Goal: Task Accomplishment & Management: Use online tool/utility

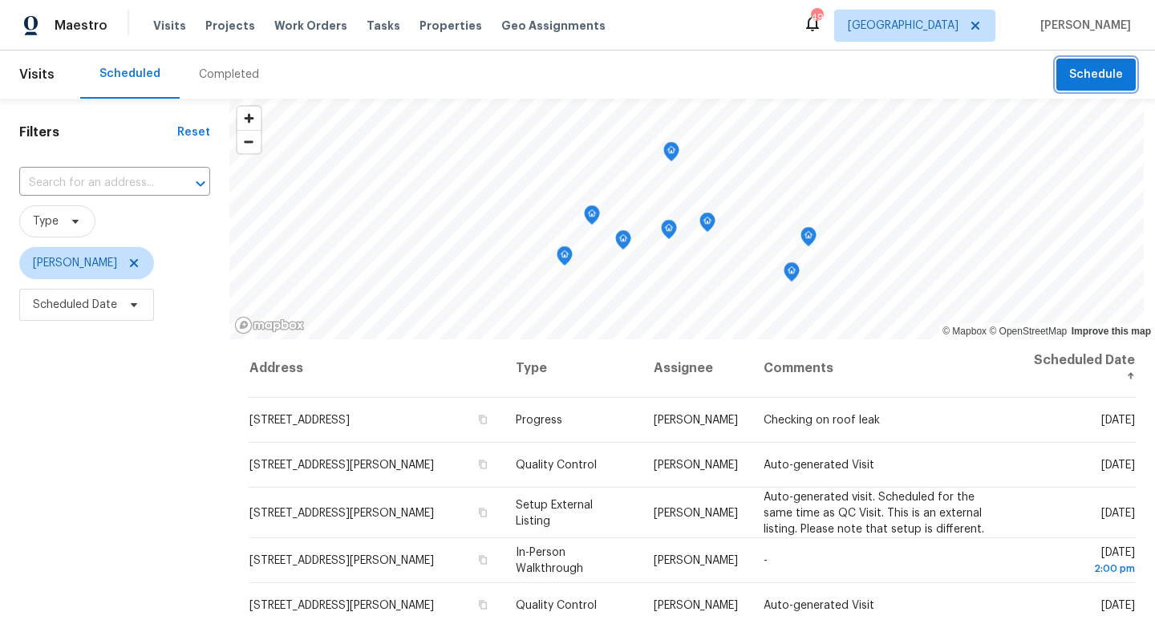
click at [1069, 87] on button "Schedule" at bounding box center [1096, 75] width 79 height 33
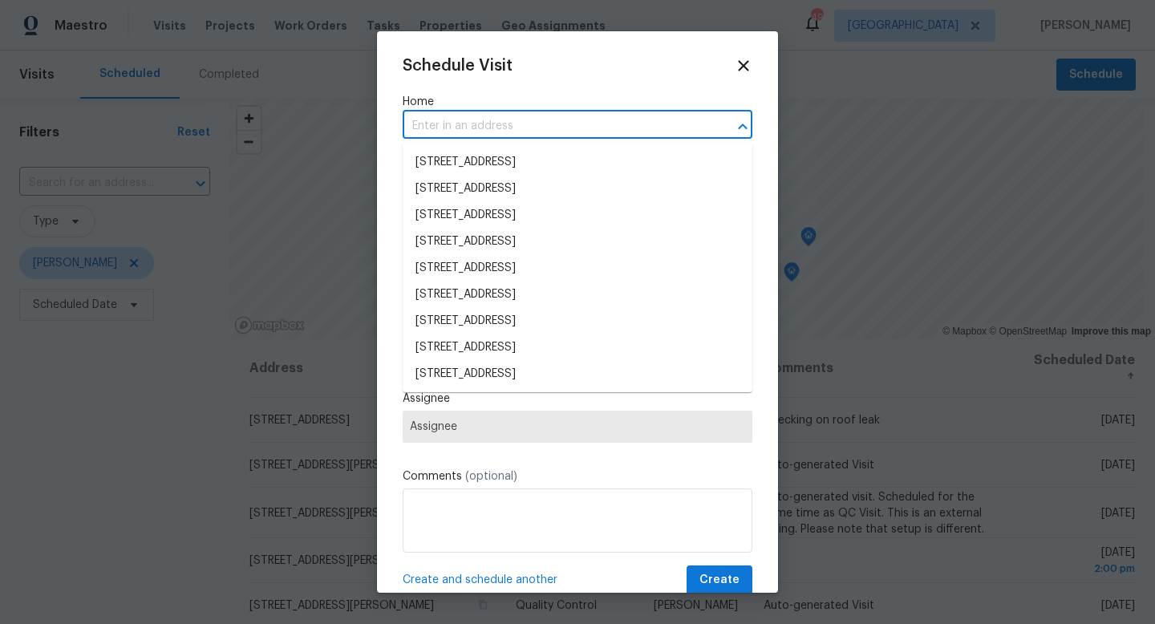
click at [624, 133] on input "text" at bounding box center [555, 126] width 305 height 25
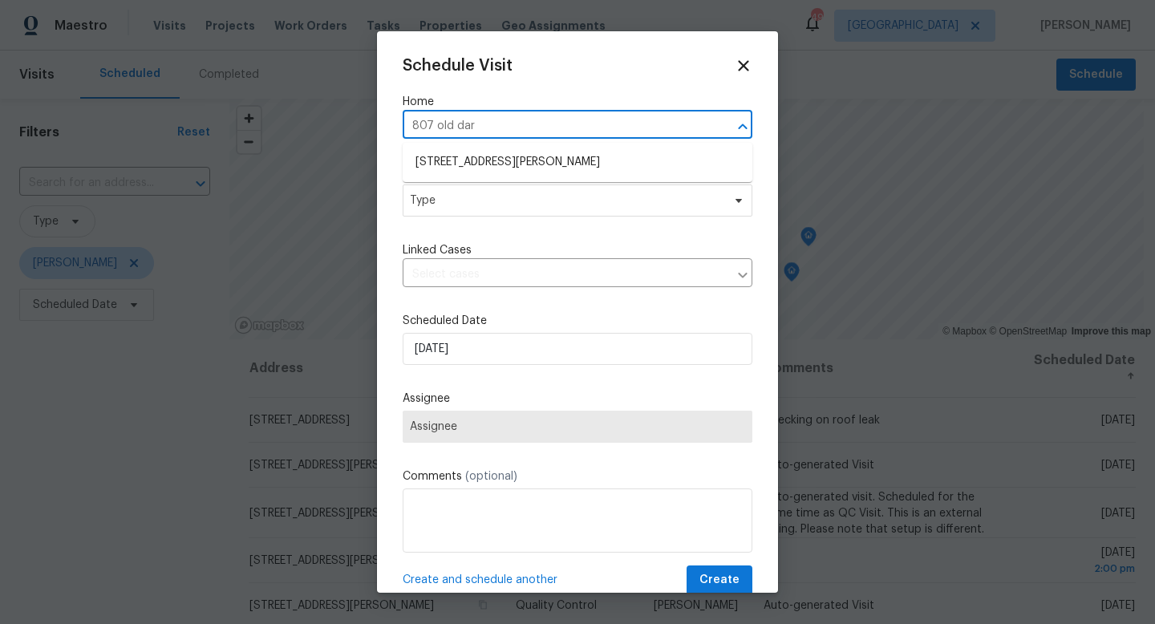
type input "807 Old Darby St, Seffner, FL 33584"
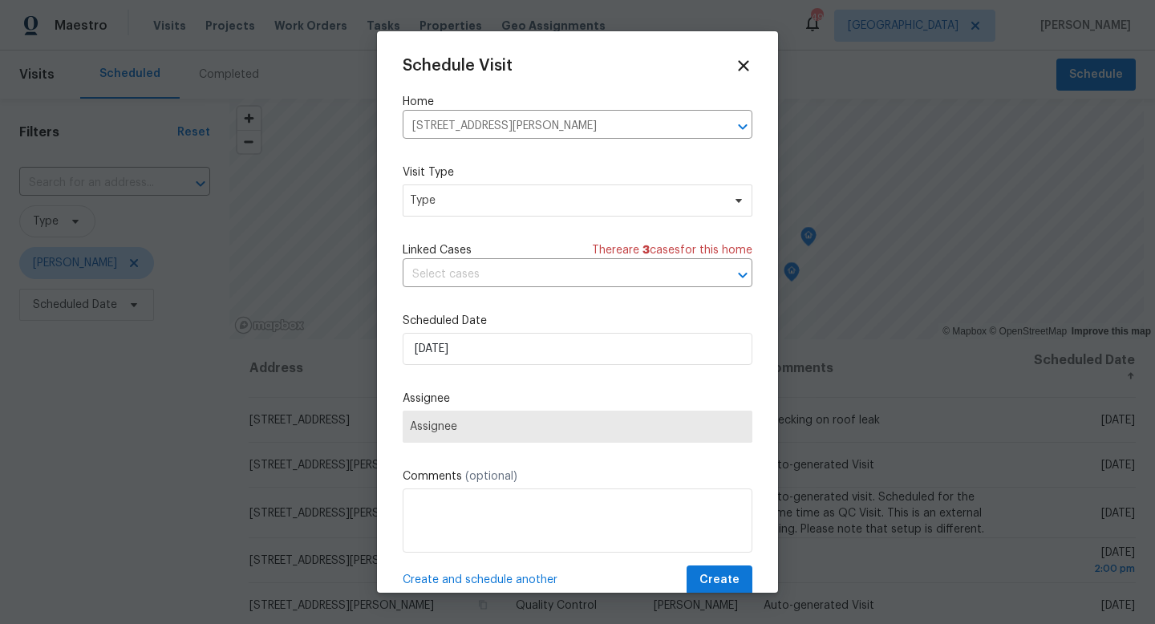
click at [433, 223] on div "Schedule Visit Home 807 Old Darby St, Seffner, FL 33584 ​ Visit Type Type Linke…" at bounding box center [578, 326] width 350 height 538
click at [445, 207] on span "Type" at bounding box center [566, 201] width 312 height 16
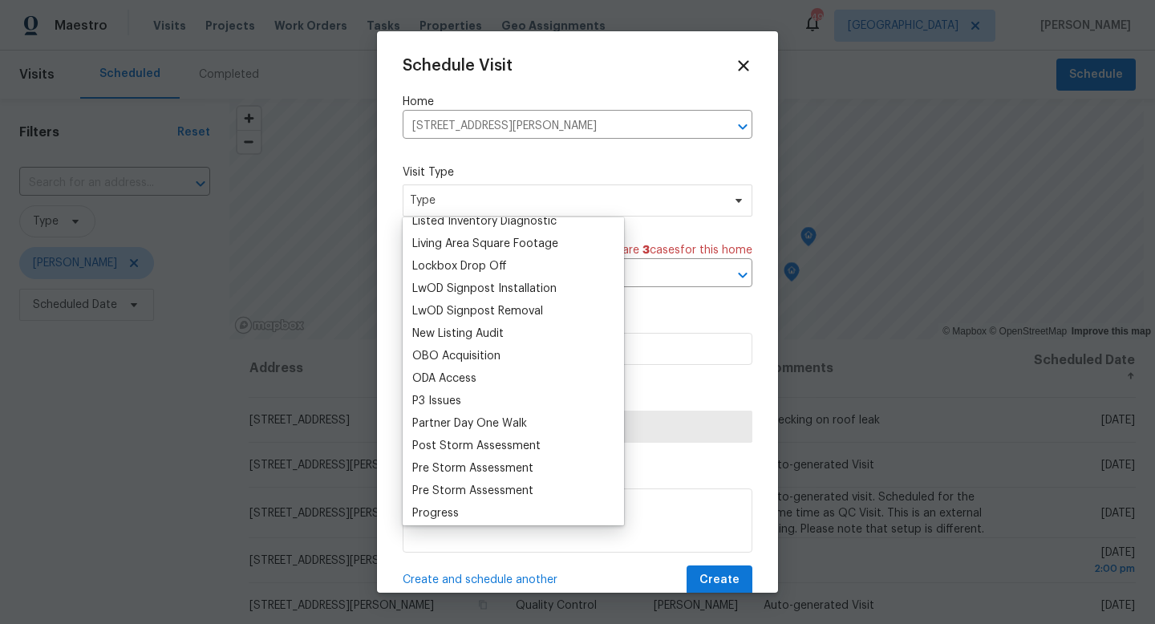
scroll to position [803, 0]
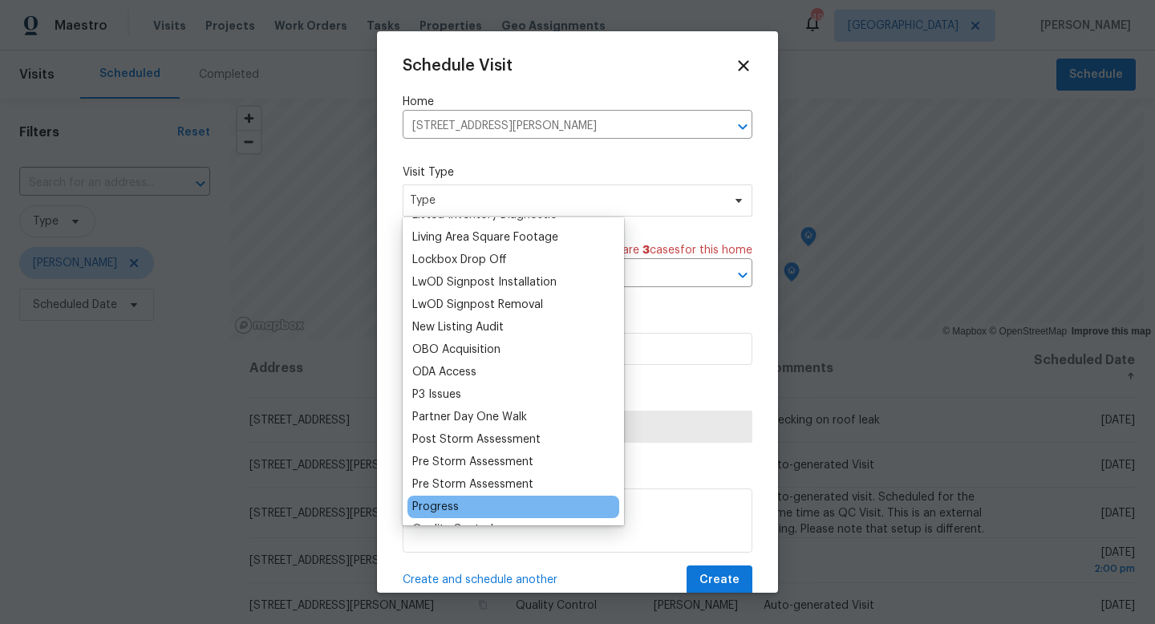
click at [450, 505] on div "Progress" at bounding box center [435, 507] width 47 height 16
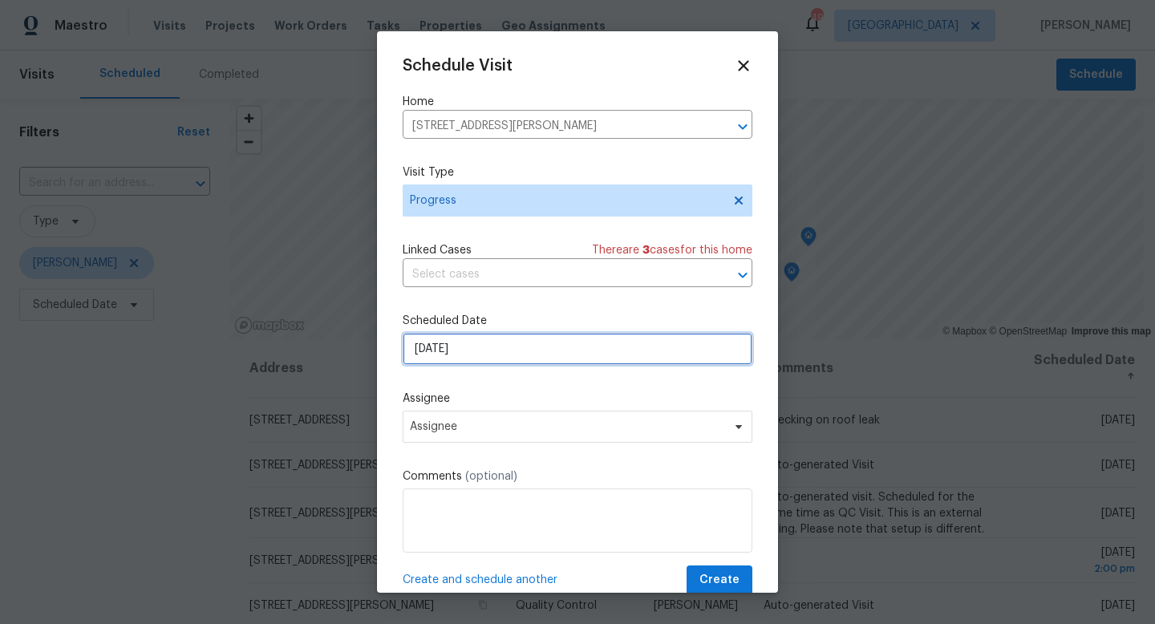
click at [469, 356] on input "9/8/2025" at bounding box center [578, 349] width 350 height 32
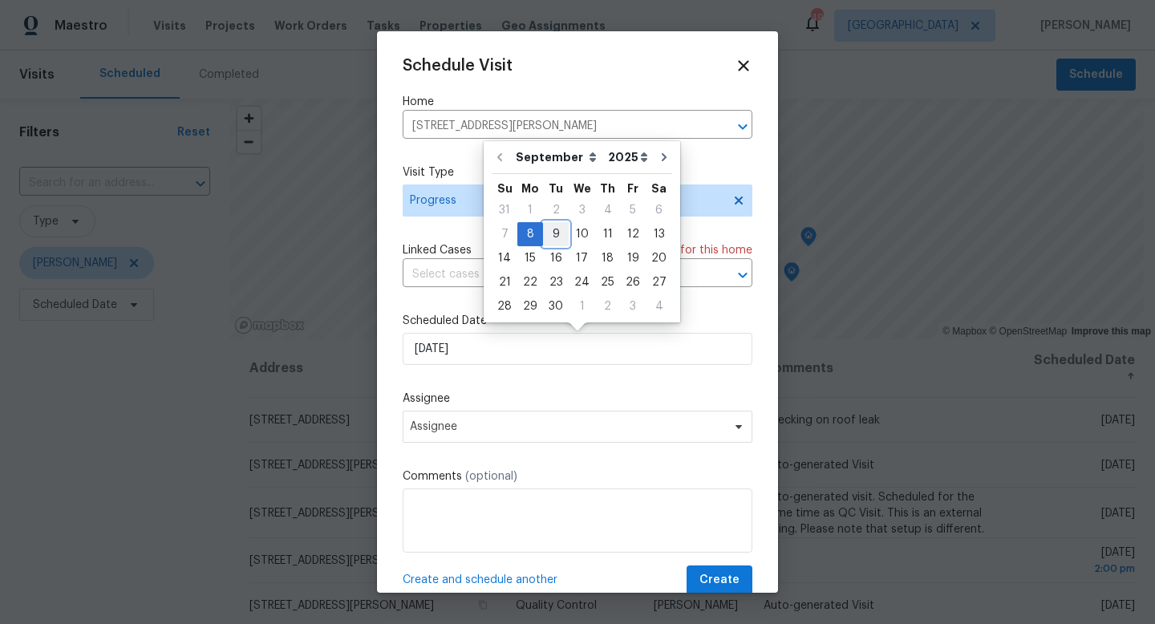
click at [558, 234] on div "9" at bounding box center [556, 234] width 26 height 22
type input "9/9/2025"
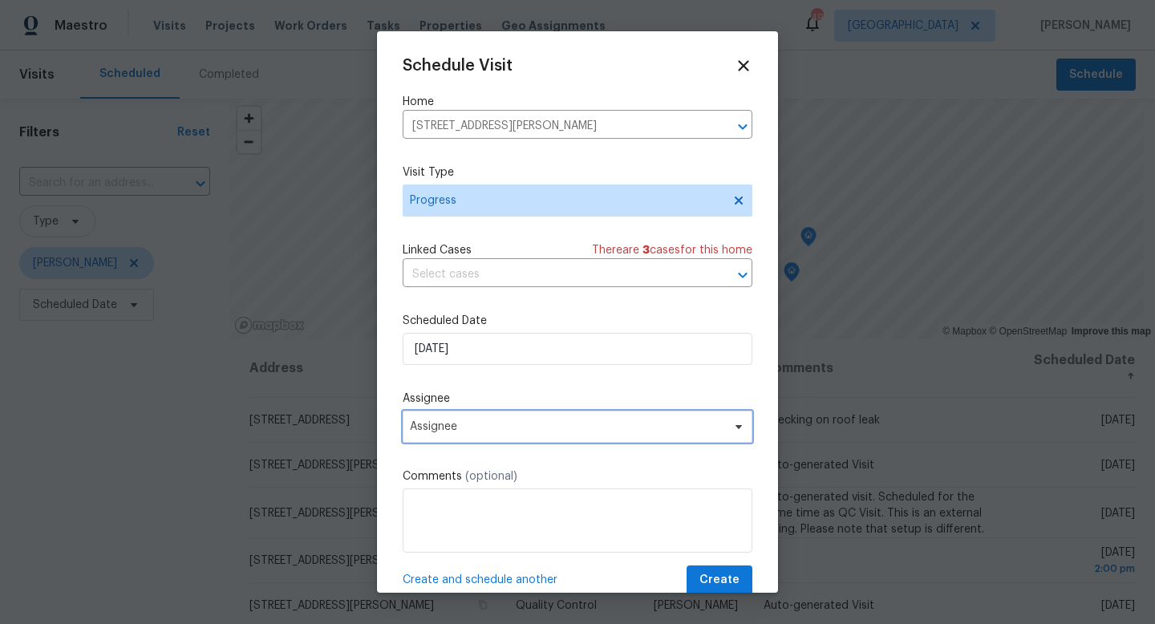
click at [497, 437] on span "Assignee" at bounding box center [578, 427] width 350 height 32
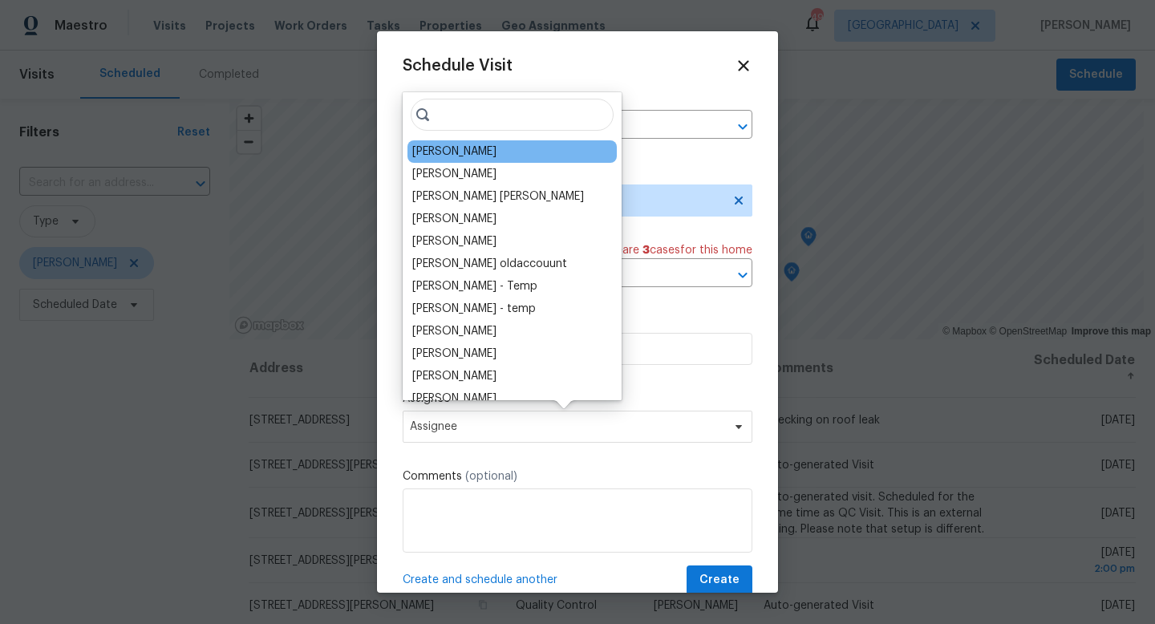
click at [492, 156] on div "[PERSON_NAME]" at bounding box center [512, 151] width 209 height 22
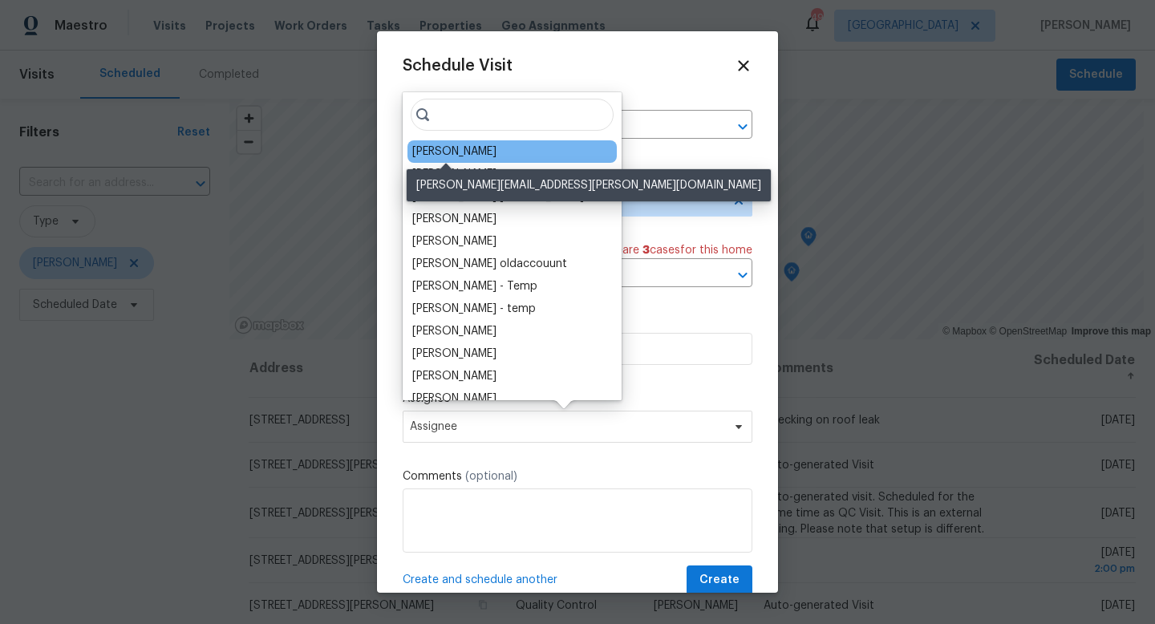
click at [432, 154] on div "[PERSON_NAME]" at bounding box center [454, 152] width 84 height 16
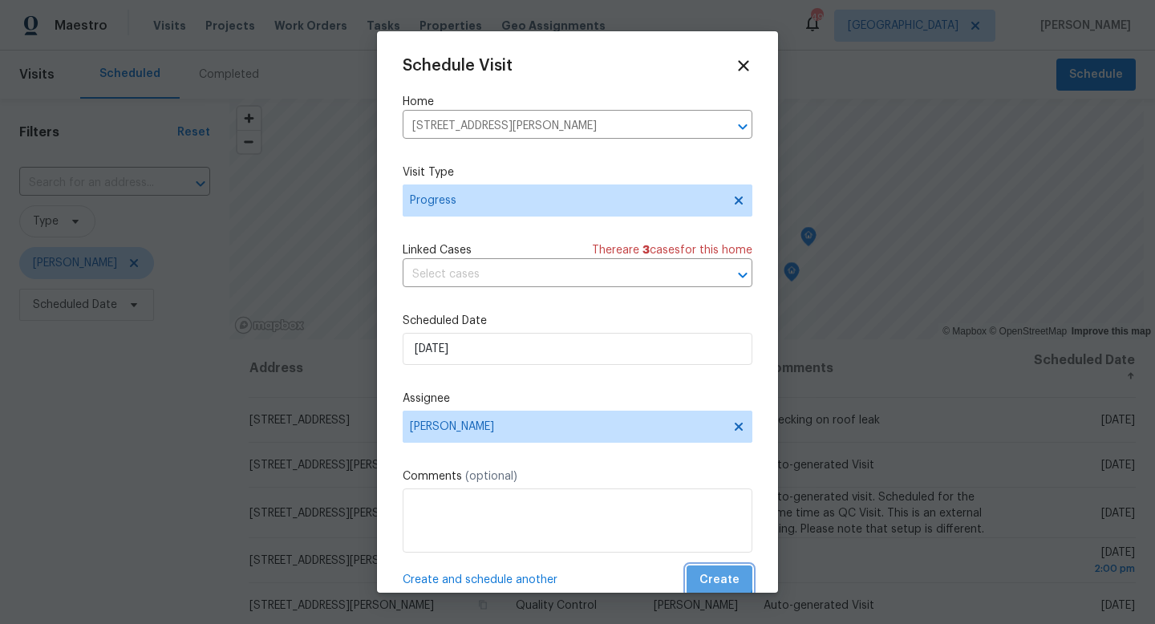
click at [709, 570] on button "Create" at bounding box center [720, 581] width 66 height 30
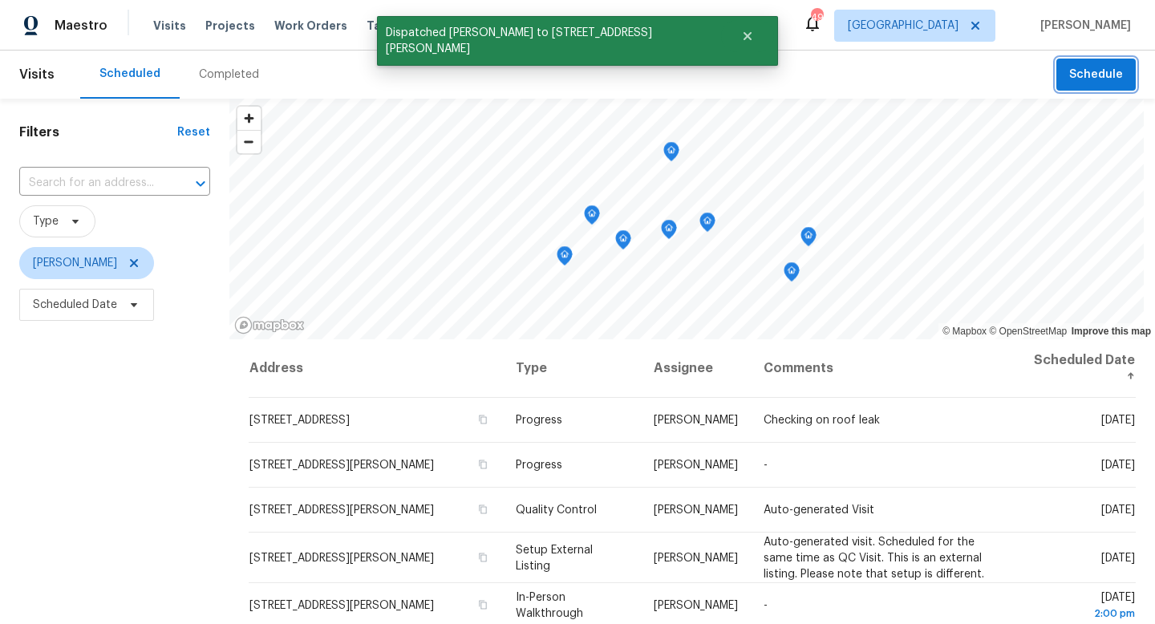
click at [1079, 90] on button "Schedule" at bounding box center [1096, 75] width 79 height 33
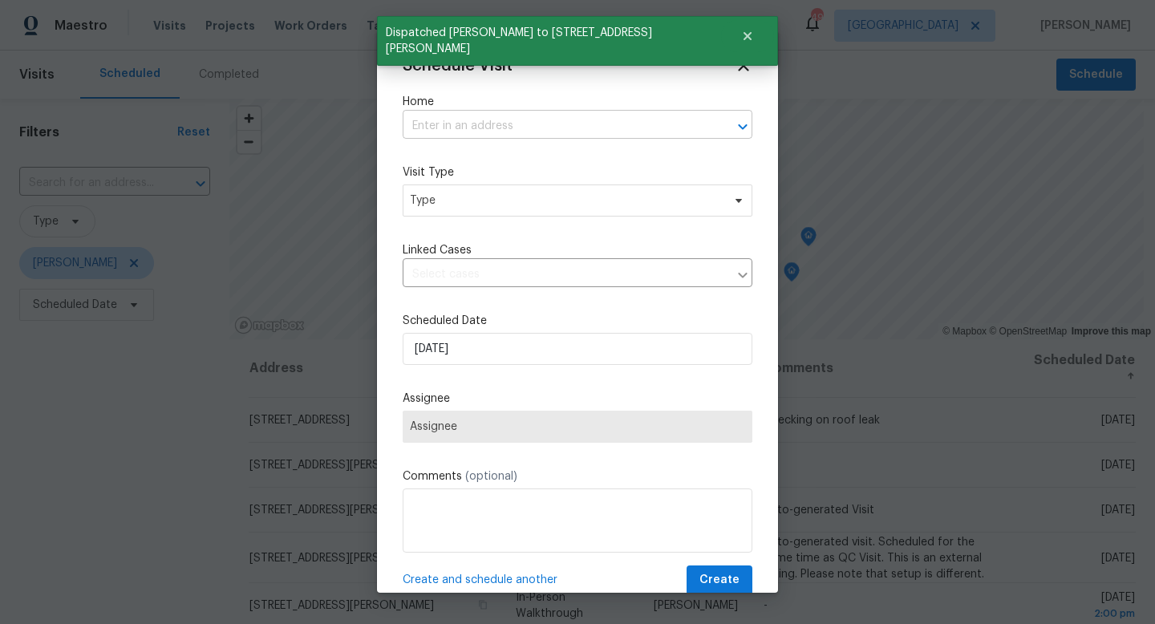
click at [514, 124] on input "text" at bounding box center [555, 126] width 305 height 25
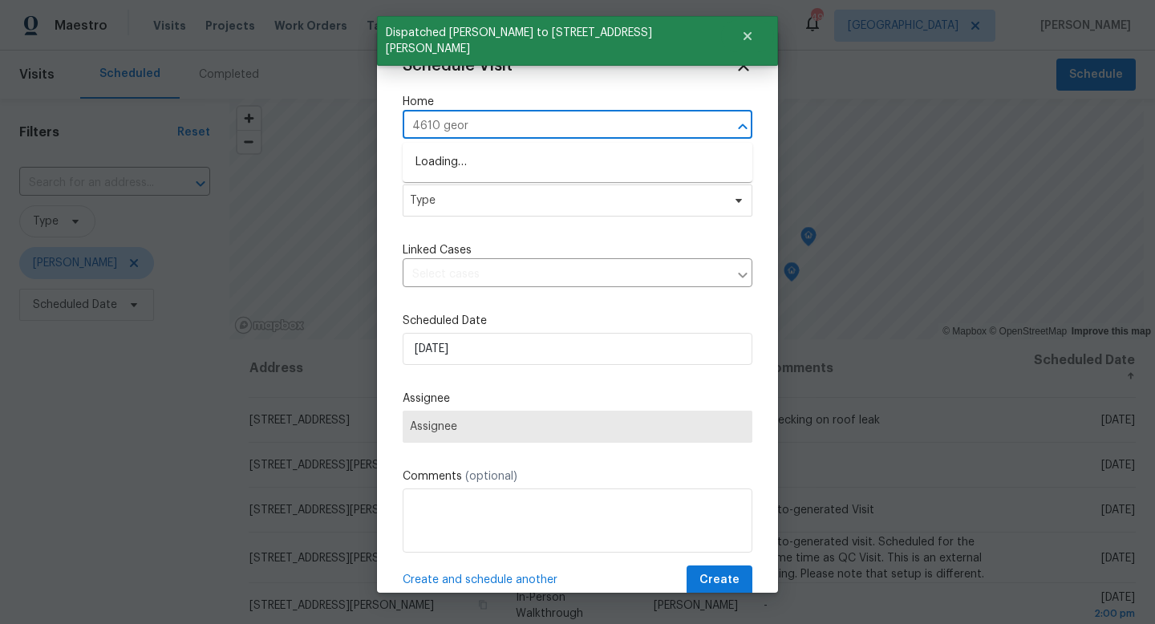
type input "4610 georg"
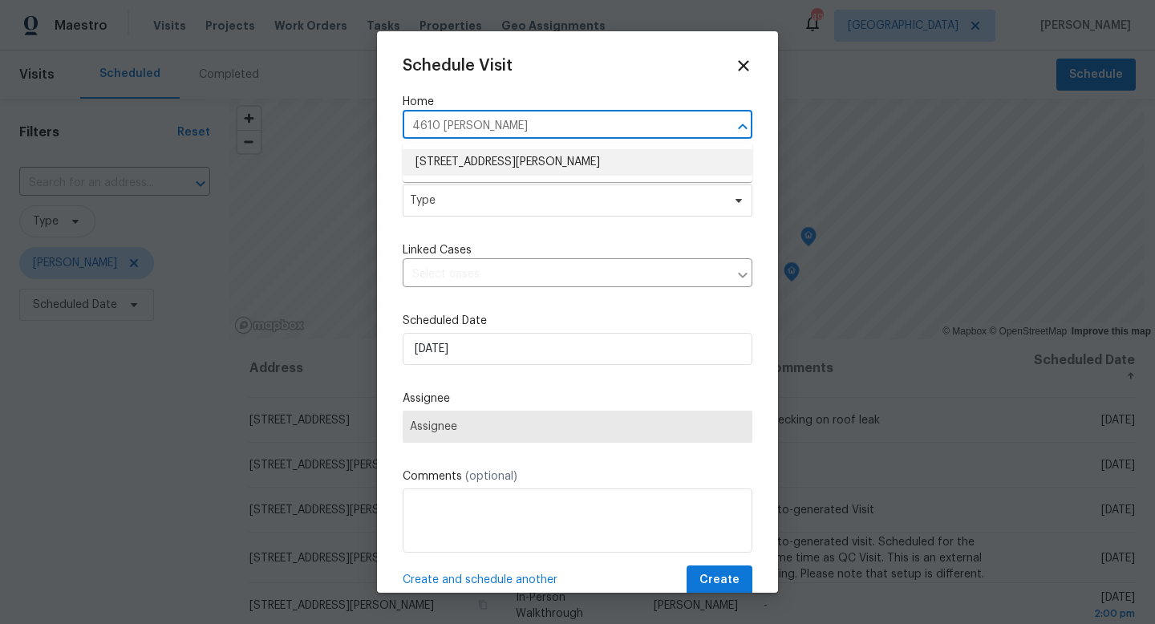
click at [521, 171] on li "4610 George Rd, Tampa, FL 33634" at bounding box center [578, 162] width 350 height 26
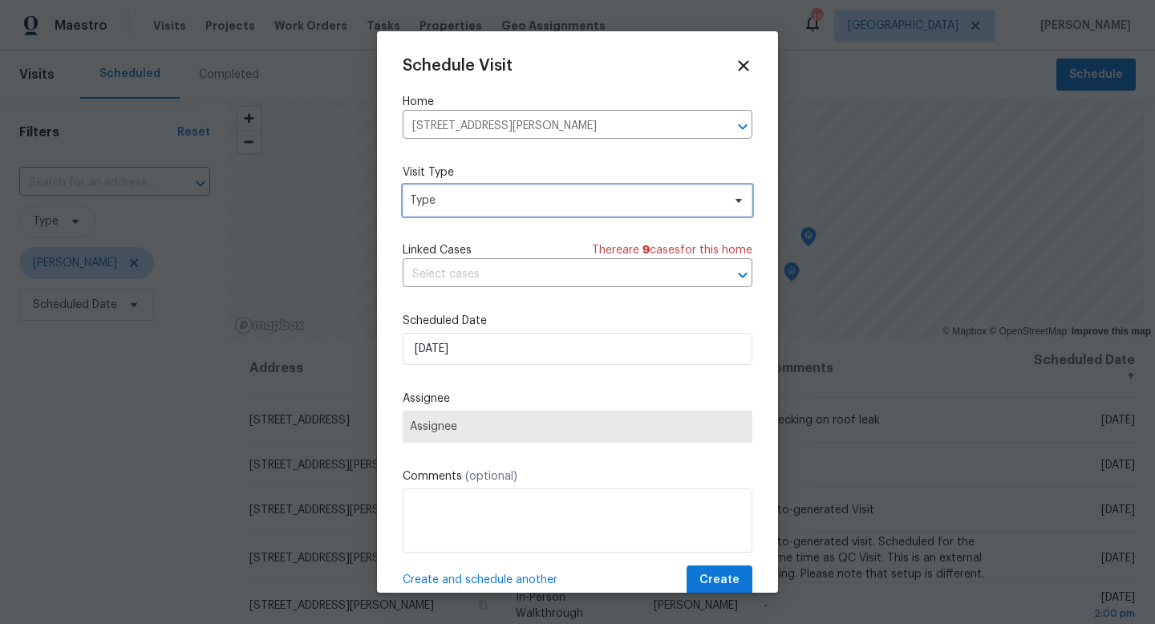
click at [475, 197] on span "Type" at bounding box center [566, 201] width 312 height 16
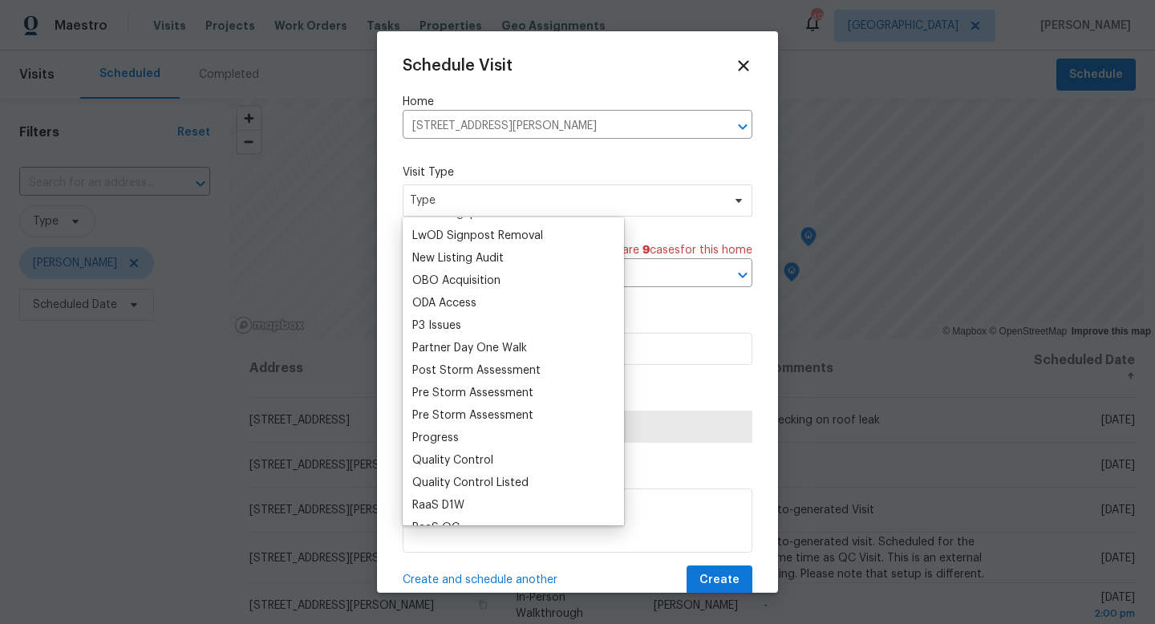
scroll to position [886, 0]
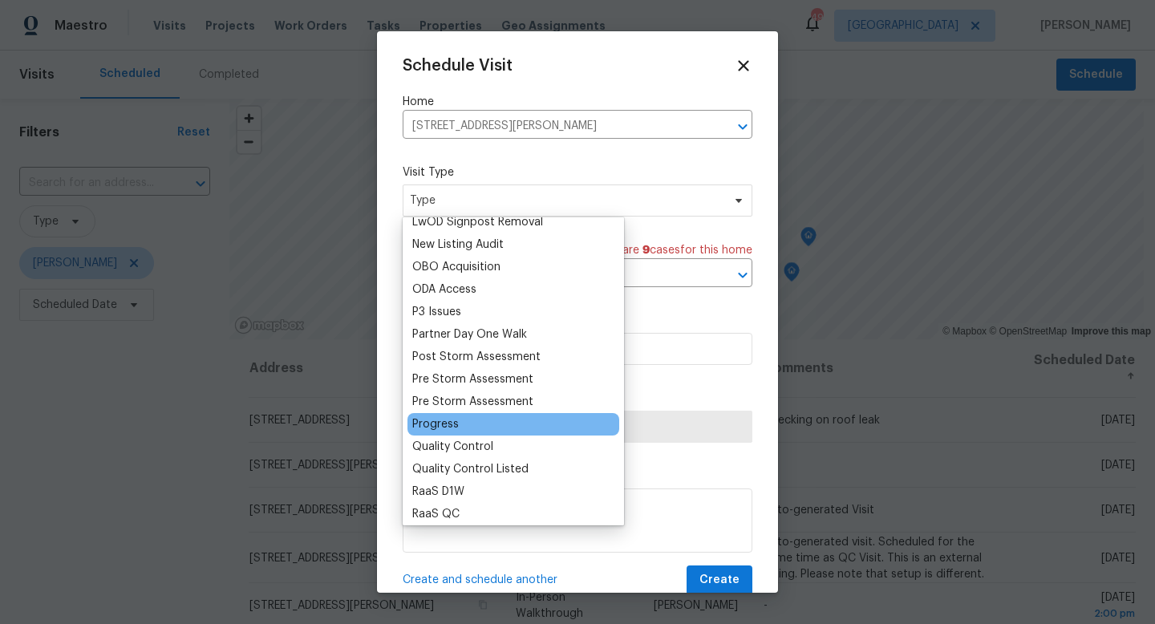
click at [450, 420] on div "Progress" at bounding box center [435, 424] width 47 height 16
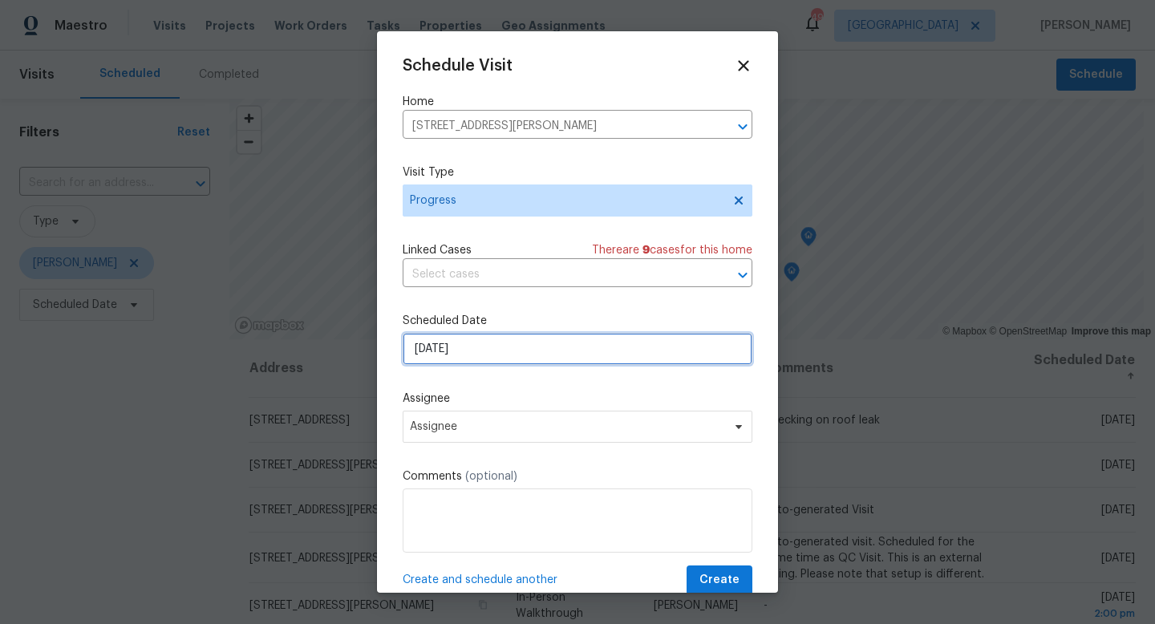
click at [485, 358] on input "9/8/2025" at bounding box center [578, 349] width 350 height 32
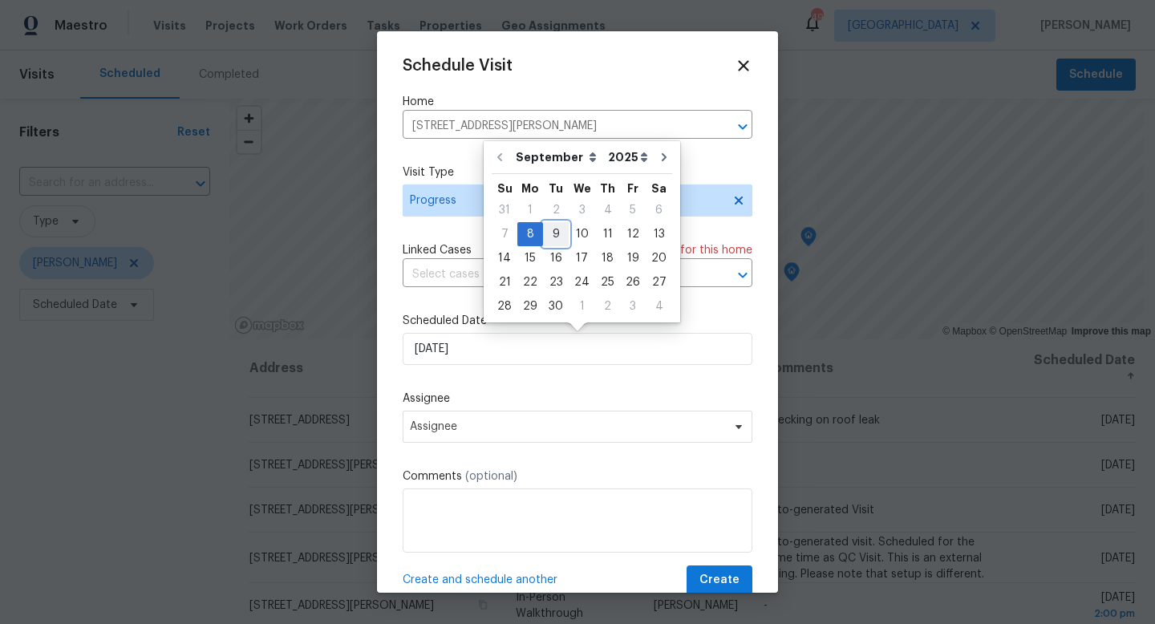
click at [558, 233] on div "9" at bounding box center [556, 234] width 26 height 22
type input "9/9/2025"
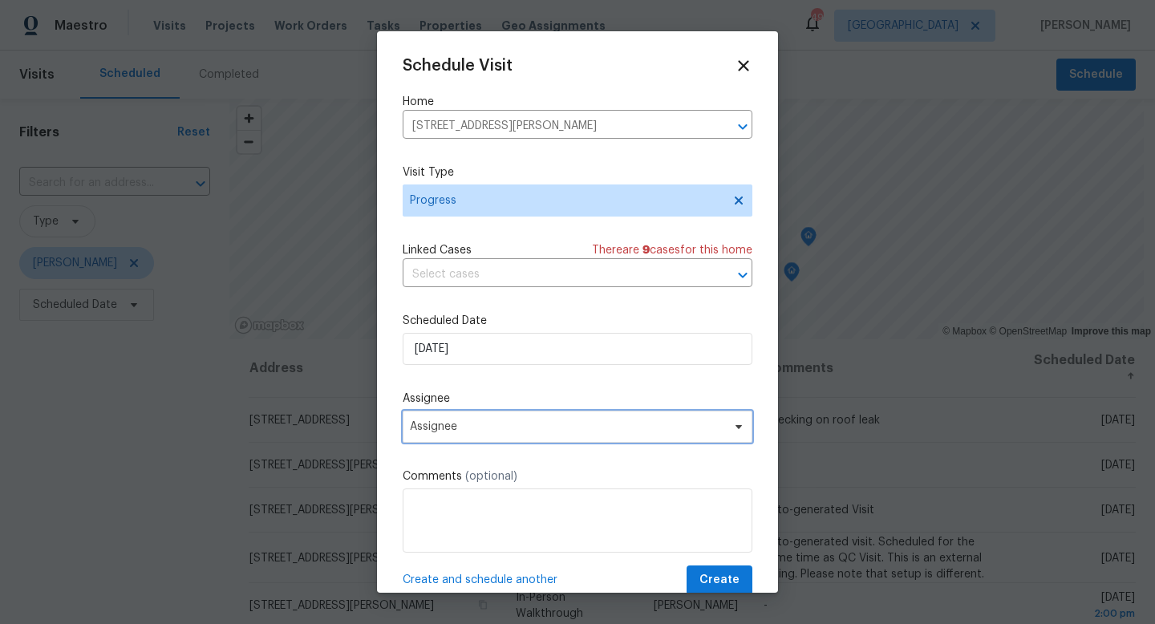
click at [507, 427] on span "Assignee" at bounding box center [567, 426] width 315 height 13
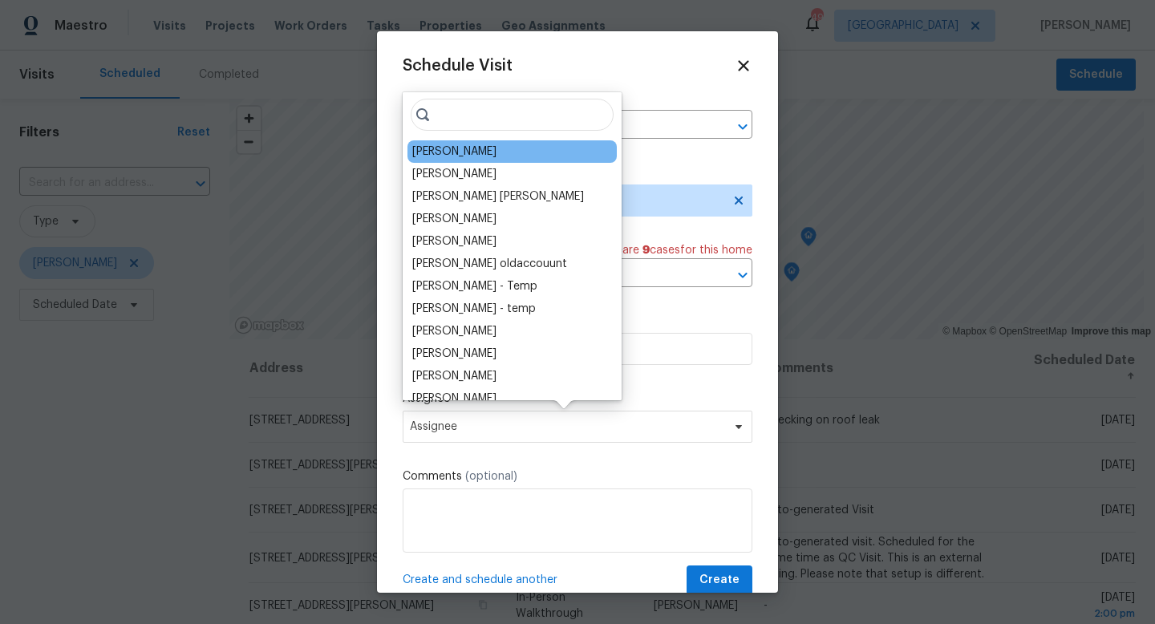
click at [501, 148] on div "[PERSON_NAME]" at bounding box center [512, 151] width 209 height 22
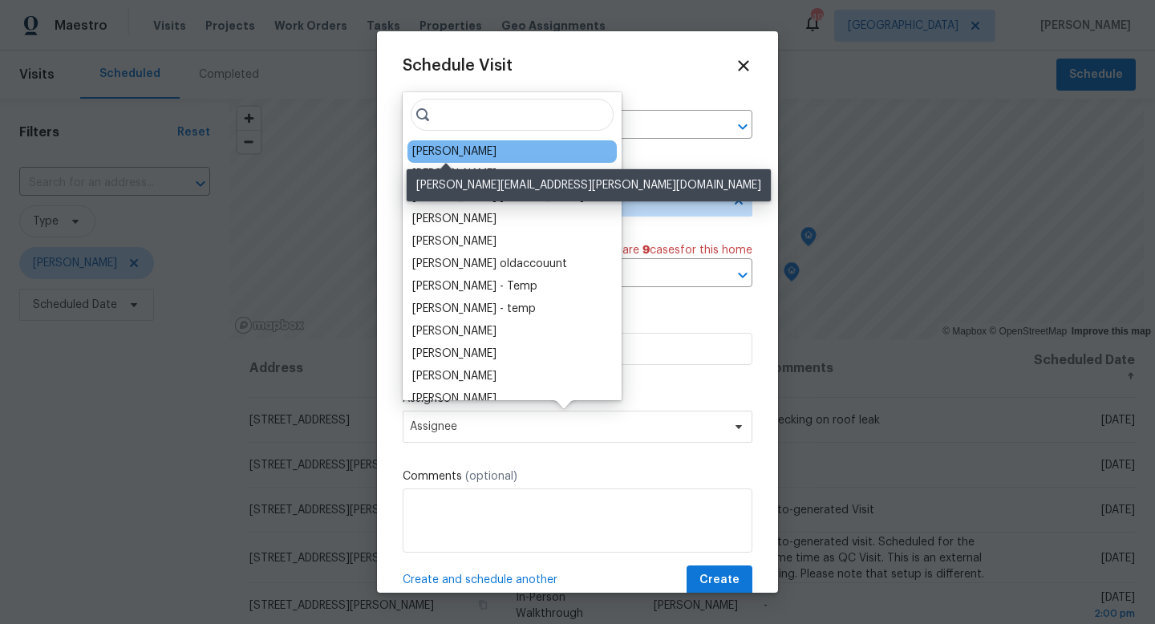
click at [469, 148] on div "[PERSON_NAME]" at bounding box center [454, 152] width 84 height 16
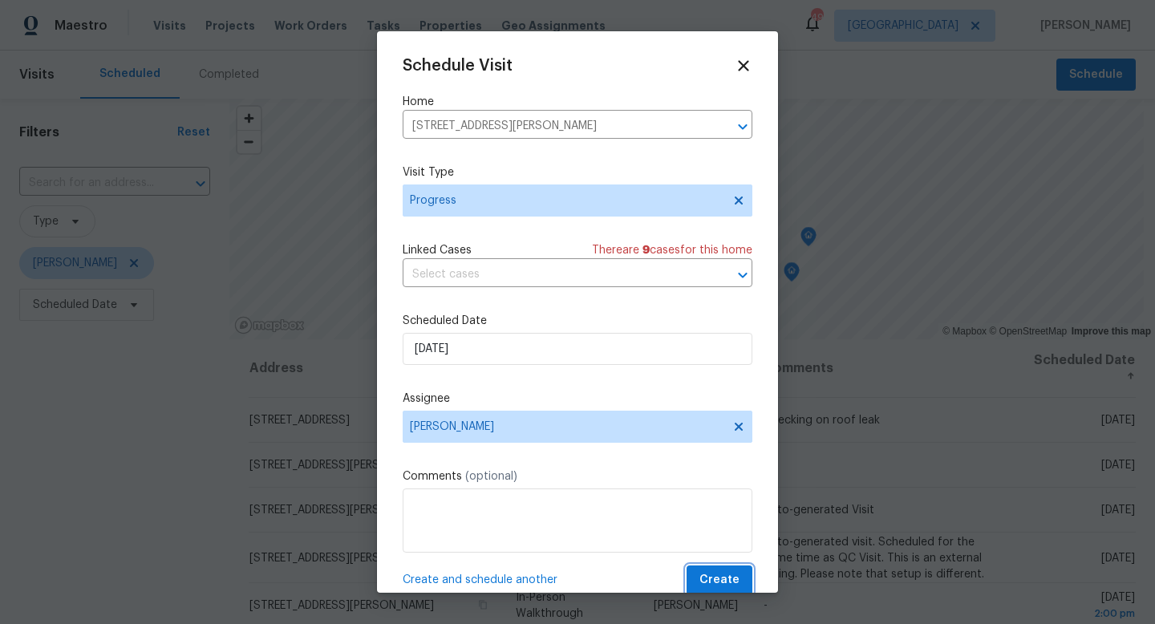
click at [703, 576] on button "Create" at bounding box center [720, 581] width 66 height 30
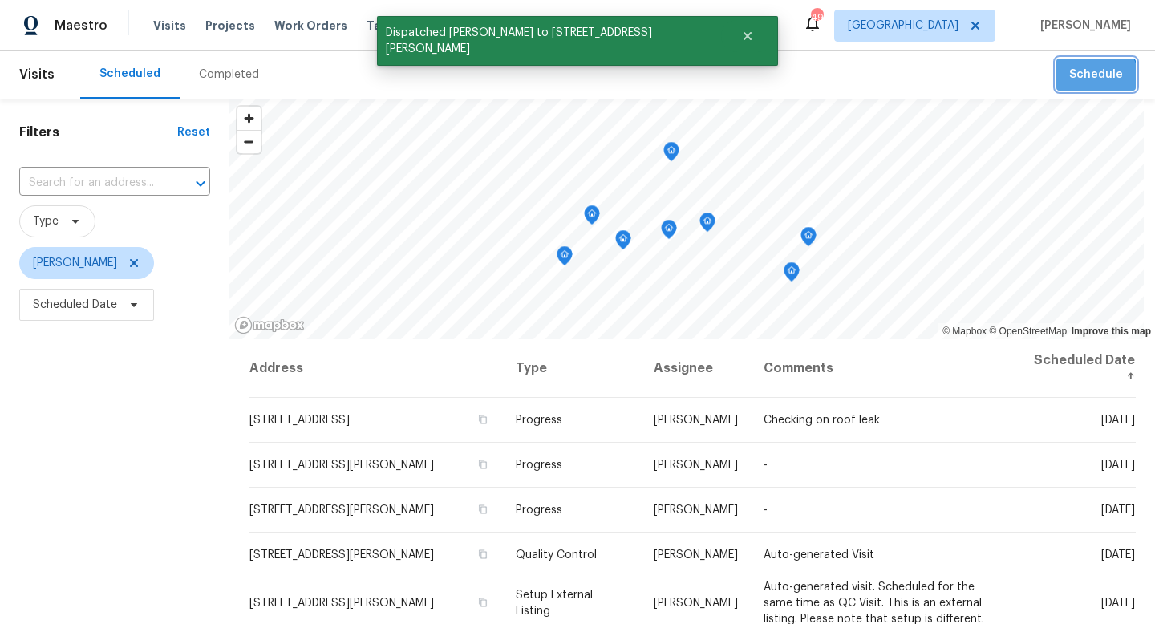
click at [1096, 80] on span "Schedule" at bounding box center [1097, 75] width 54 height 20
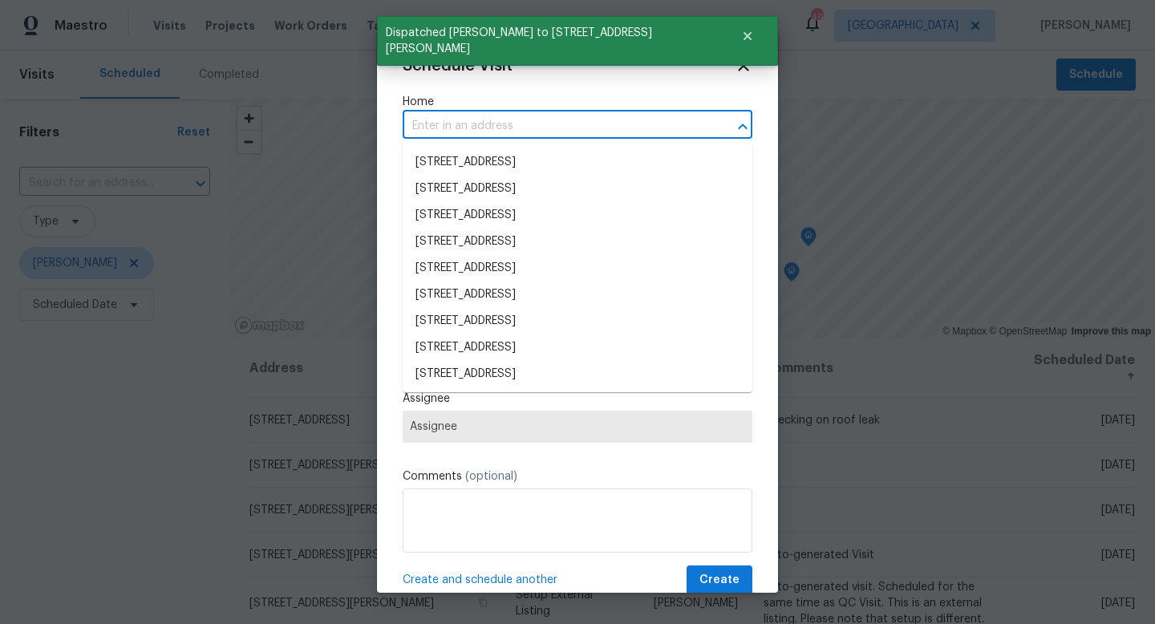
click at [503, 132] on input "text" at bounding box center [555, 126] width 305 height 25
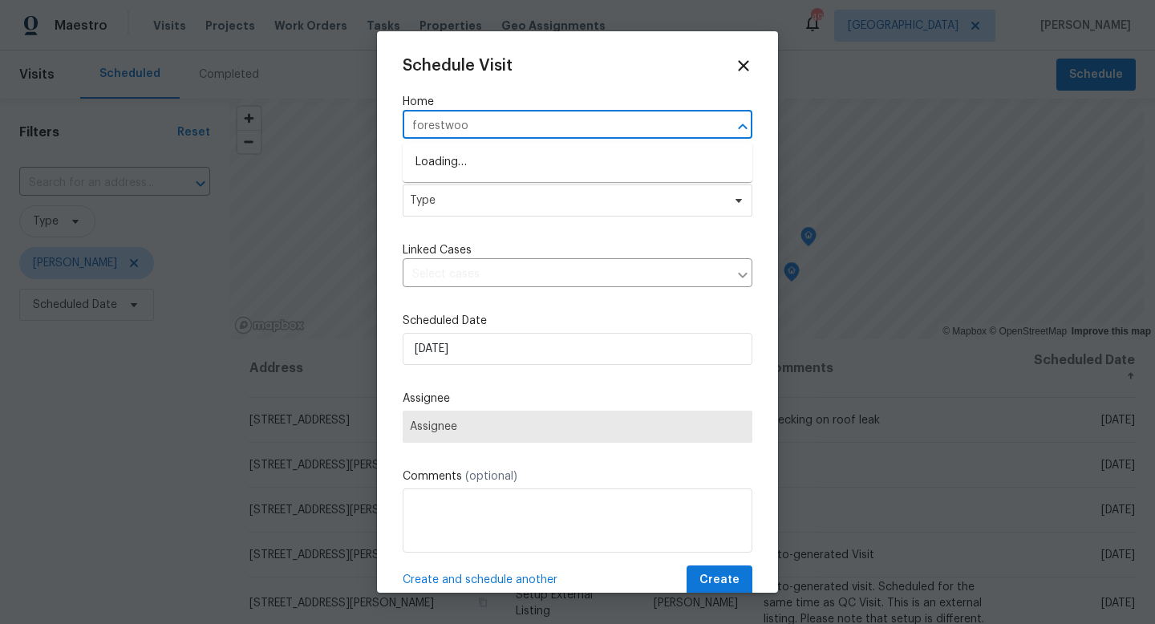
type input "forestwood"
click at [474, 189] on li "2905 Forestwood Dr, Seffner, FL 33584" at bounding box center [578, 189] width 350 height 26
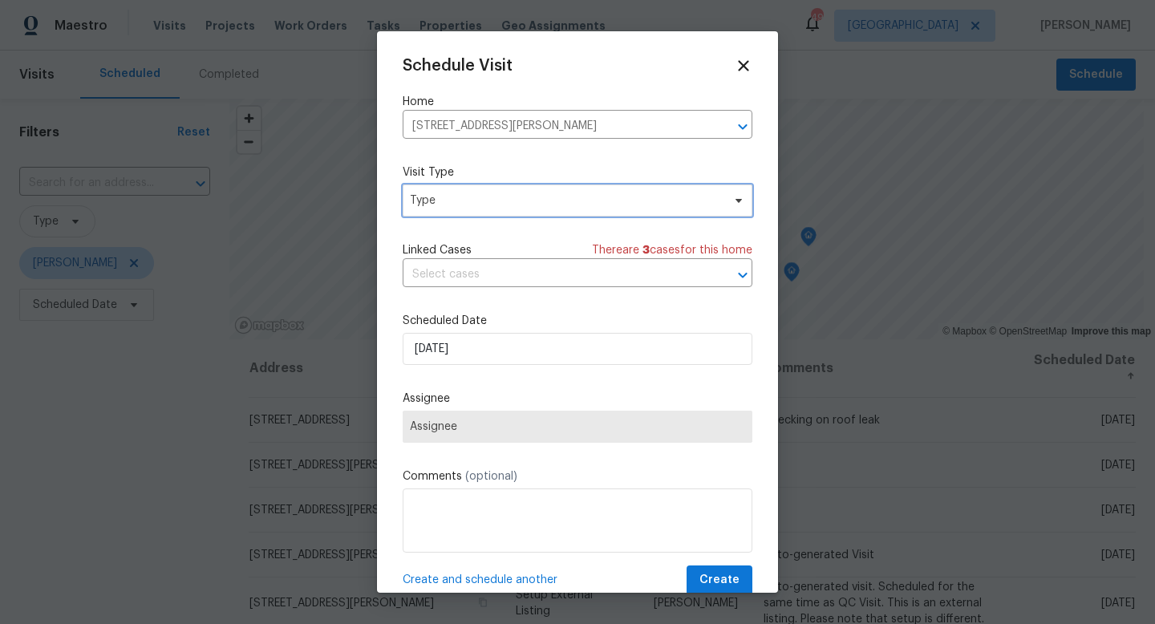
click at [456, 205] on span "Type" at bounding box center [566, 201] width 312 height 16
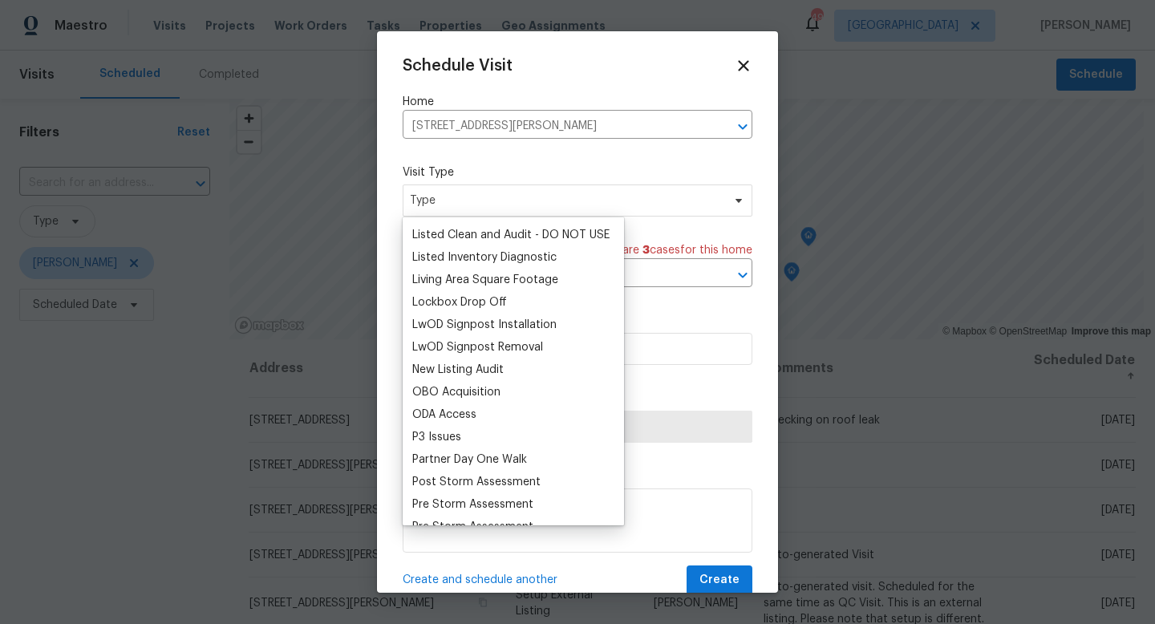
scroll to position [800, 0]
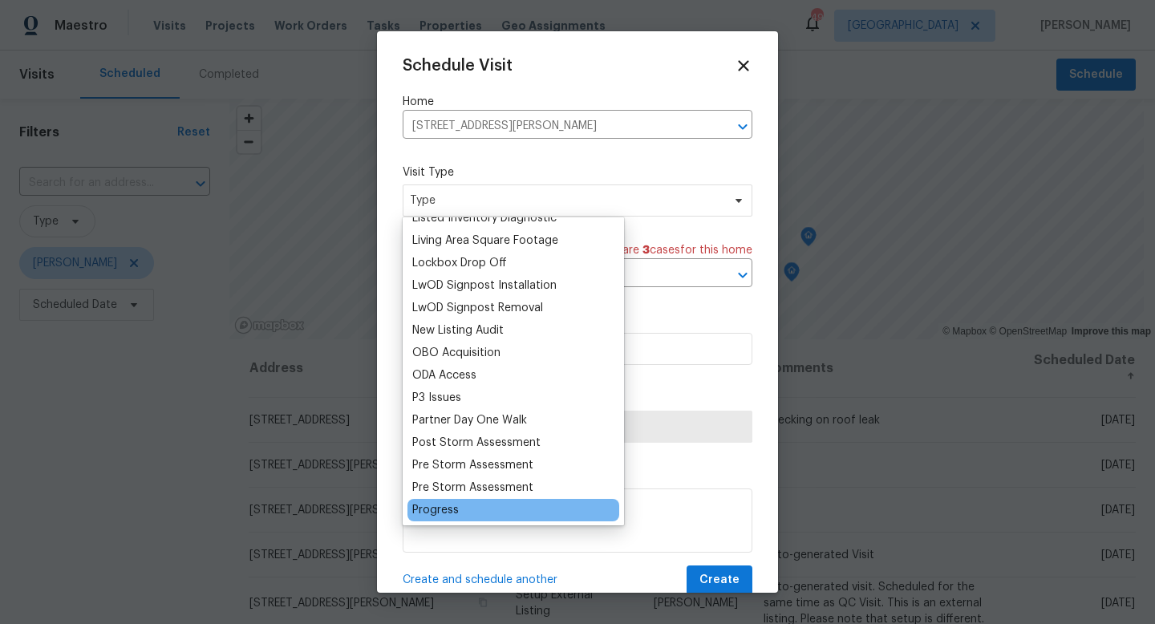
click at [465, 514] on div "Progress" at bounding box center [514, 510] width 212 height 22
click at [448, 518] on div "Progress" at bounding box center [514, 510] width 212 height 22
click at [447, 509] on div "Progress" at bounding box center [435, 510] width 47 height 16
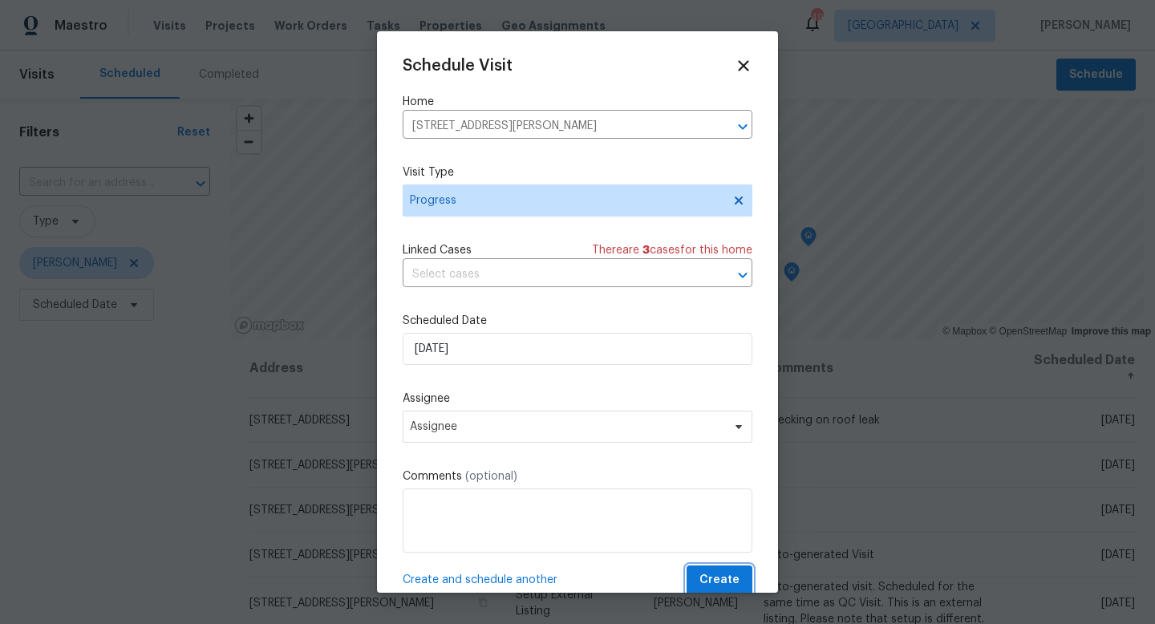
click at [713, 585] on span "Create" at bounding box center [720, 580] width 40 height 20
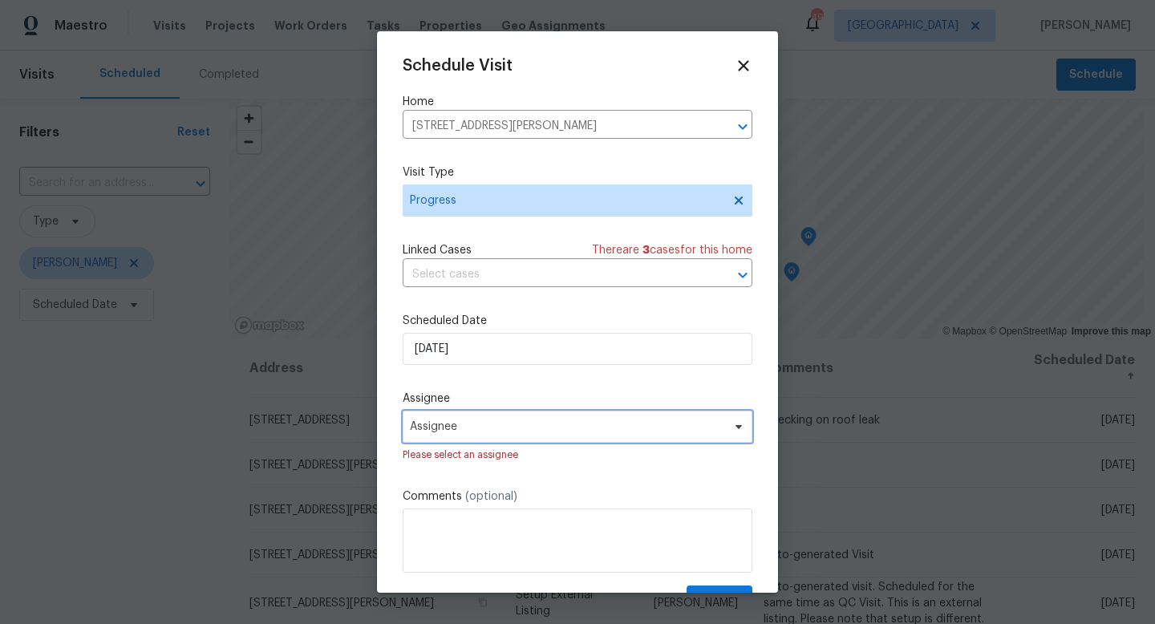
click at [518, 428] on span "Assignee" at bounding box center [567, 426] width 315 height 13
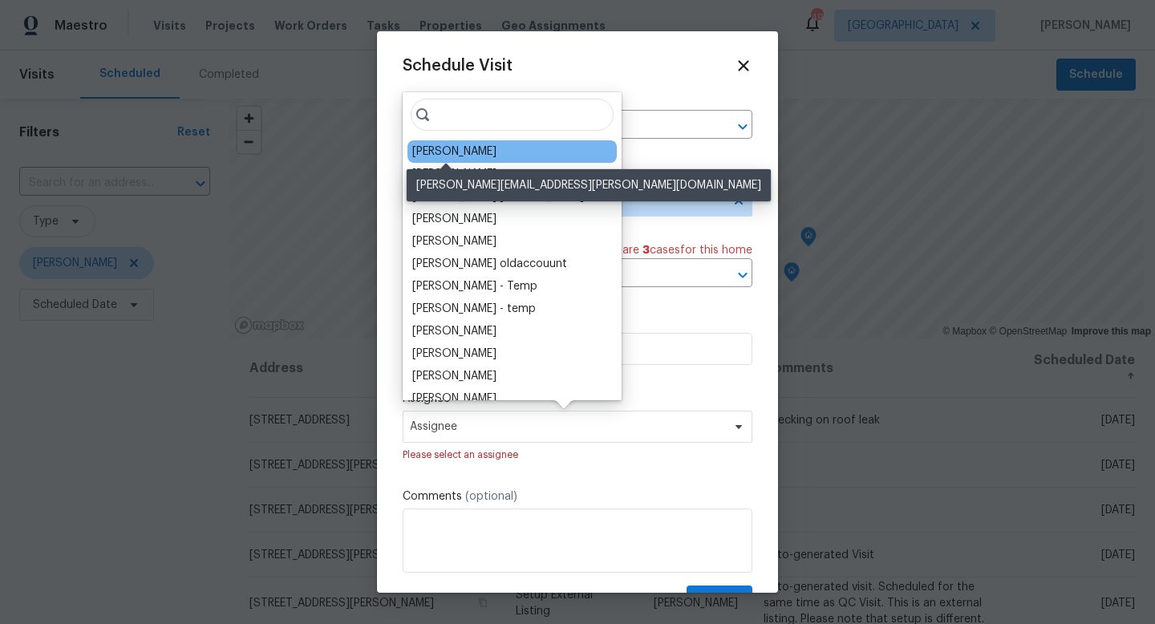
click at [435, 153] on div "[PERSON_NAME]" at bounding box center [454, 152] width 84 height 16
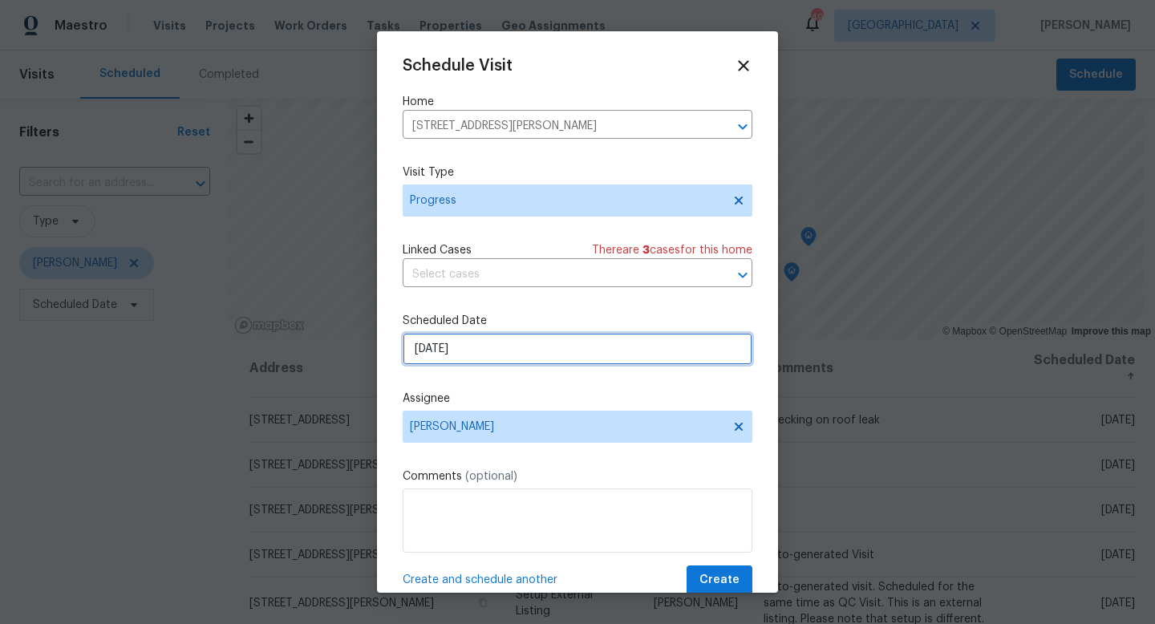
click at [469, 357] on input "9/8/2025" at bounding box center [578, 349] width 350 height 32
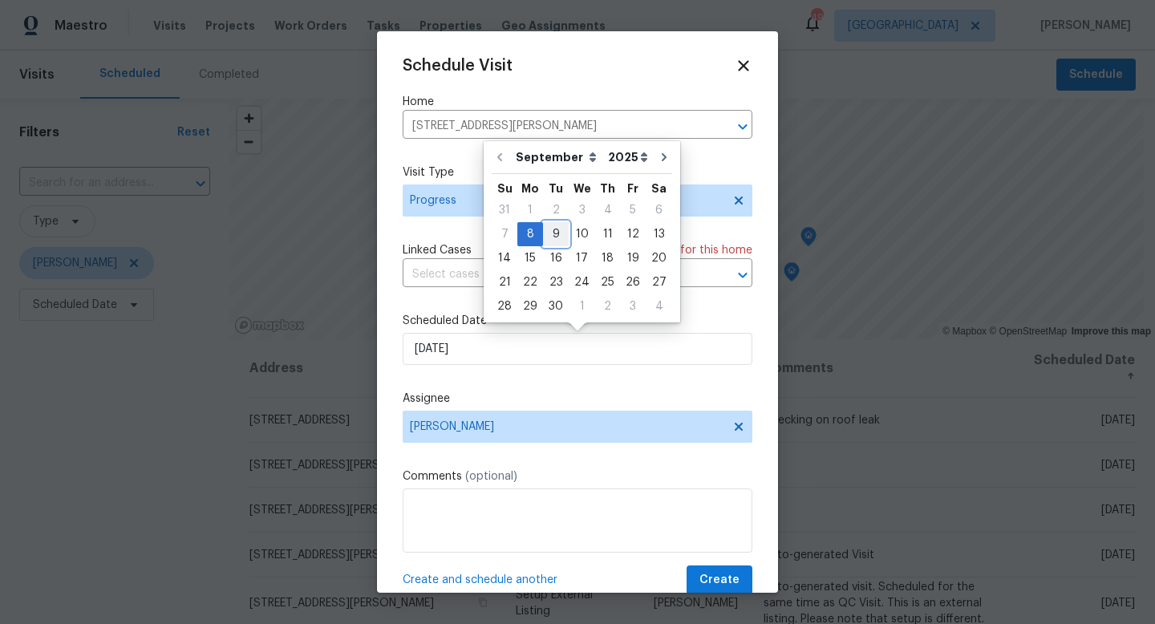
click at [552, 237] on div "9" at bounding box center [556, 234] width 26 height 22
type input "9/9/2025"
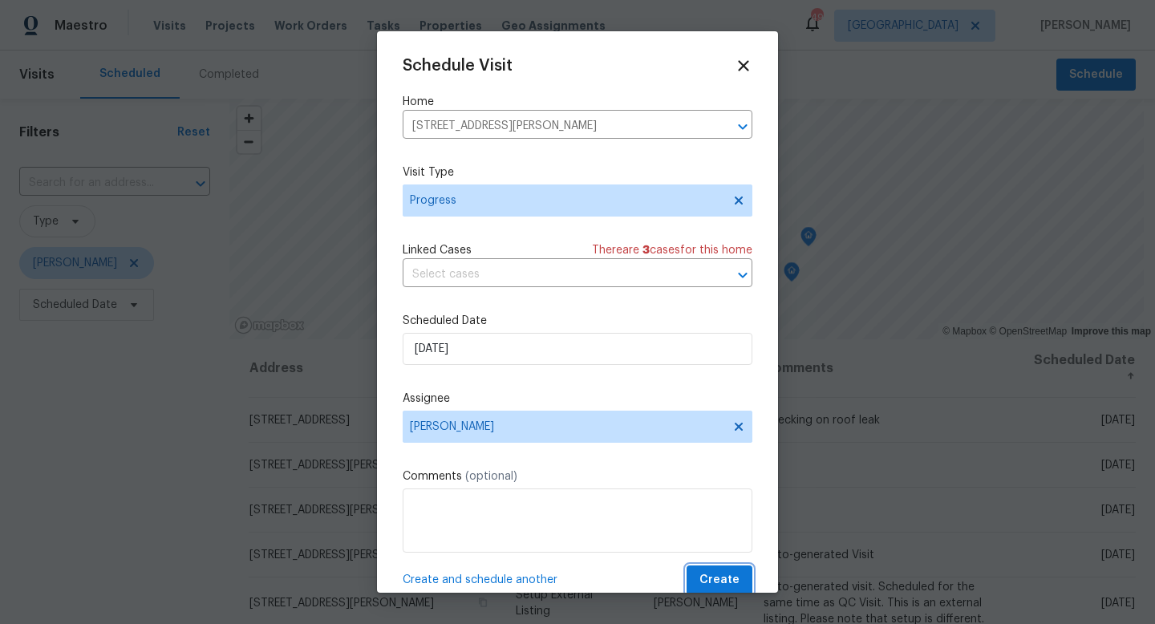
click at [714, 586] on span "Create" at bounding box center [720, 580] width 40 height 20
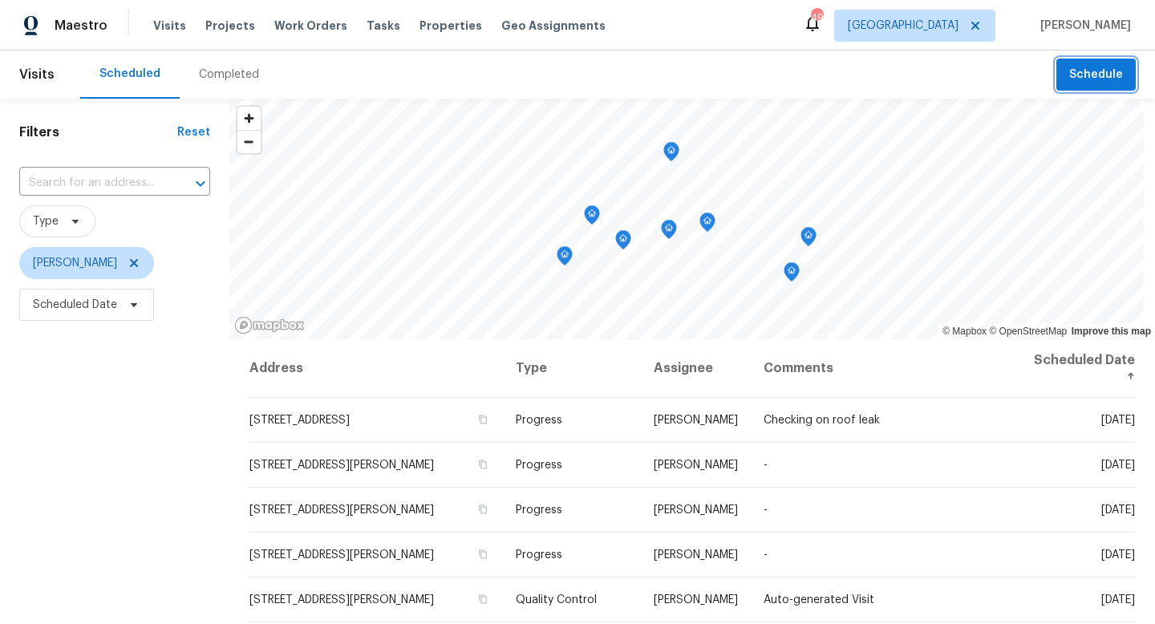
click at [1082, 78] on span "Schedule" at bounding box center [1097, 75] width 54 height 20
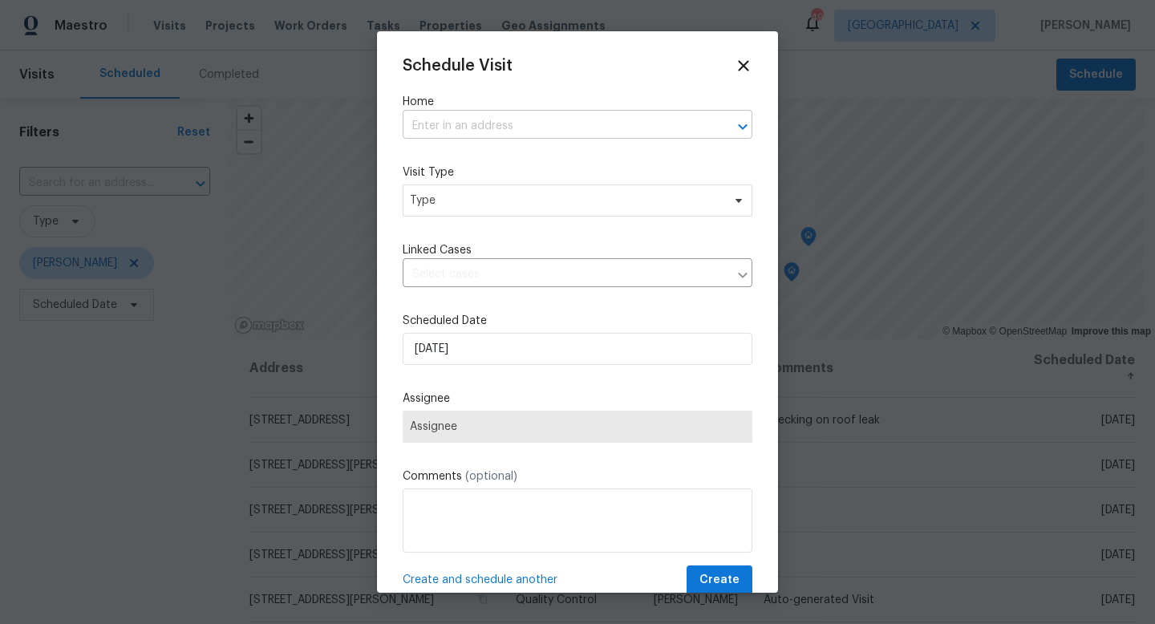
click at [640, 129] on input "text" at bounding box center [555, 126] width 305 height 25
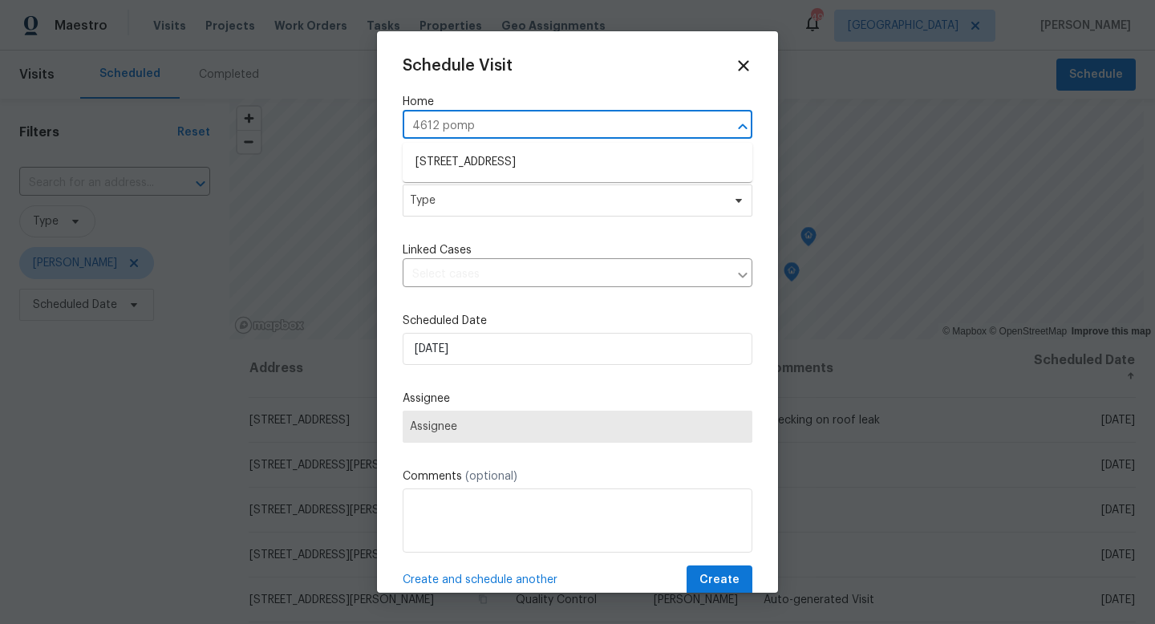
type input "[STREET_ADDRESS]"
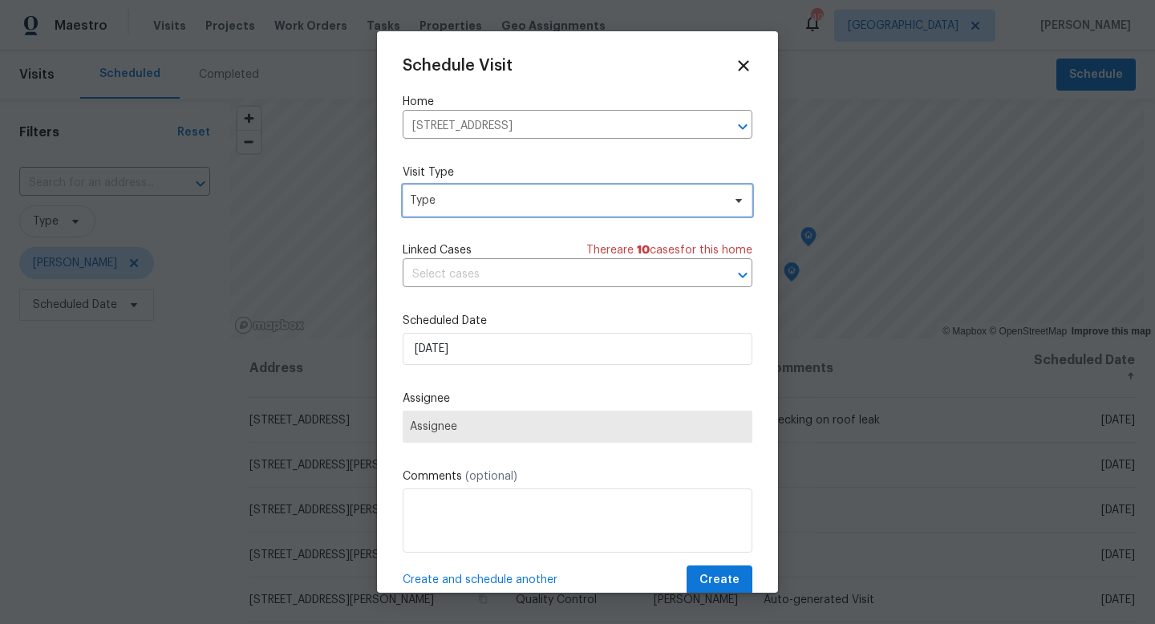
click at [641, 203] on span "Type" at bounding box center [566, 201] width 312 height 16
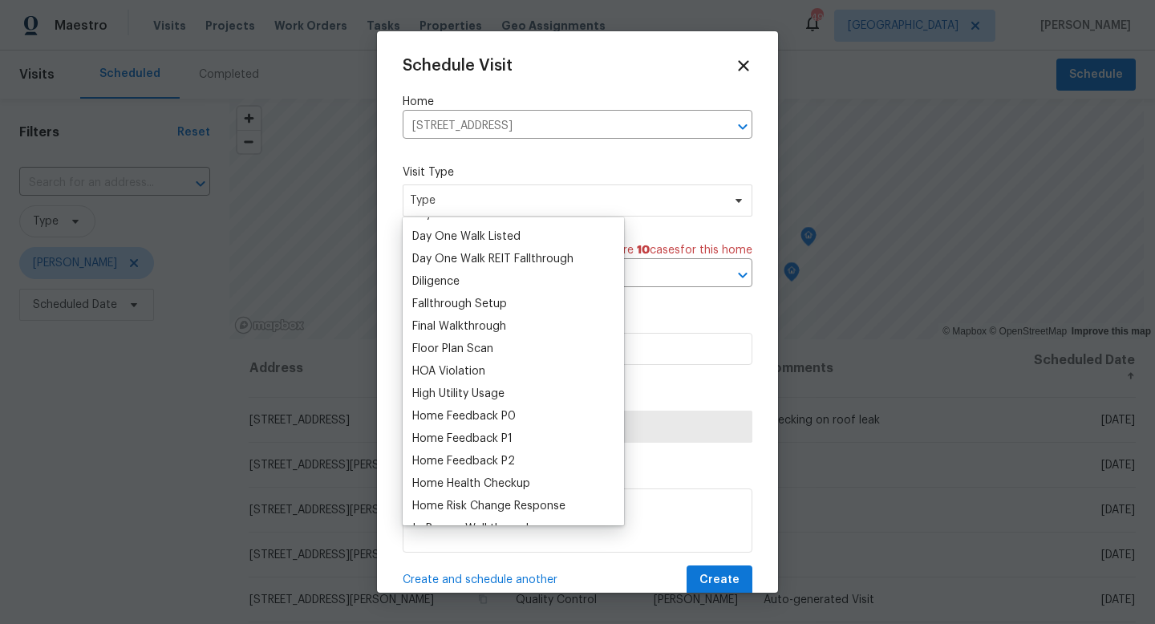
scroll to position [312, 0]
click at [500, 485] on div "Home Health Checkup" at bounding box center [471, 481] width 118 height 16
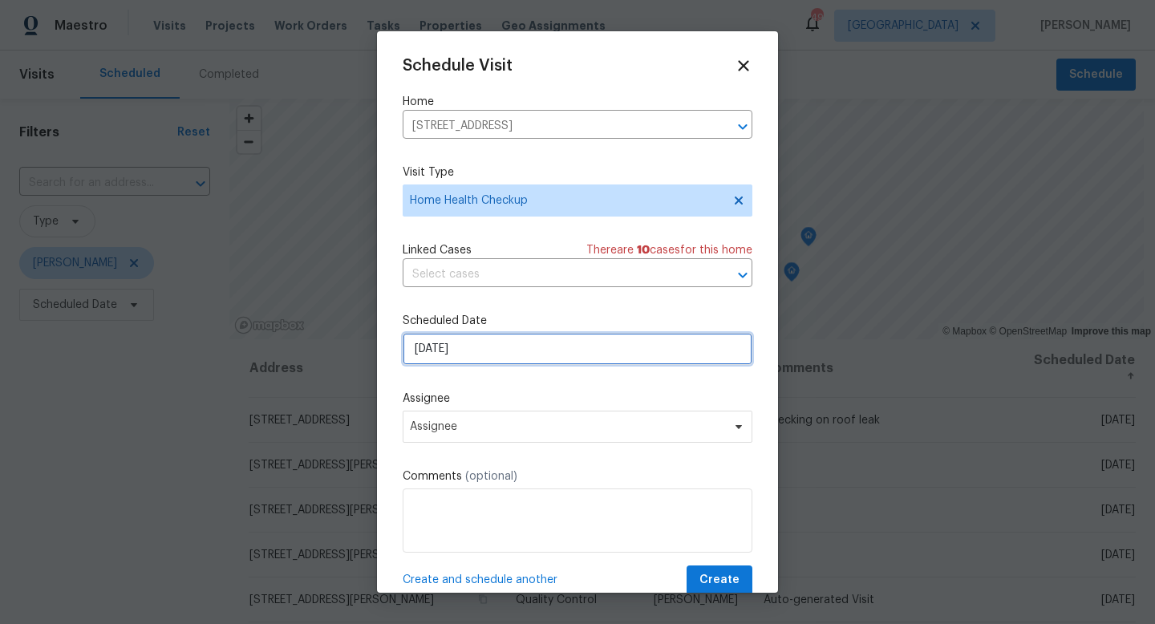
click at [518, 359] on input "9/8/2025" at bounding box center [578, 349] width 350 height 32
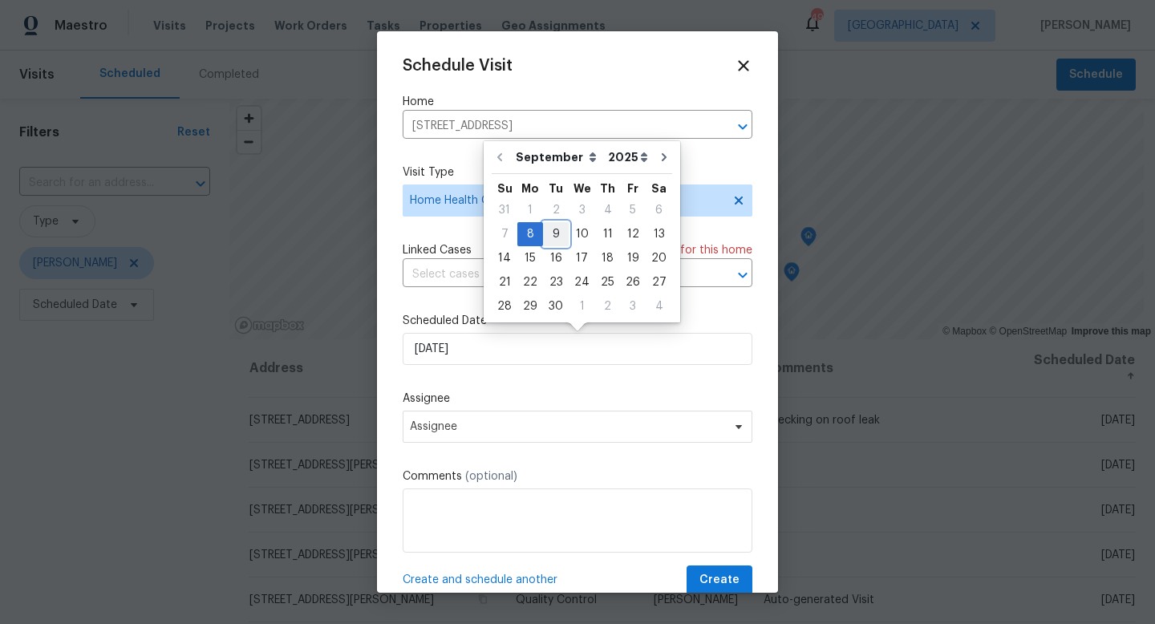
click at [557, 237] on div "9" at bounding box center [556, 234] width 26 height 22
type input "9/9/2025"
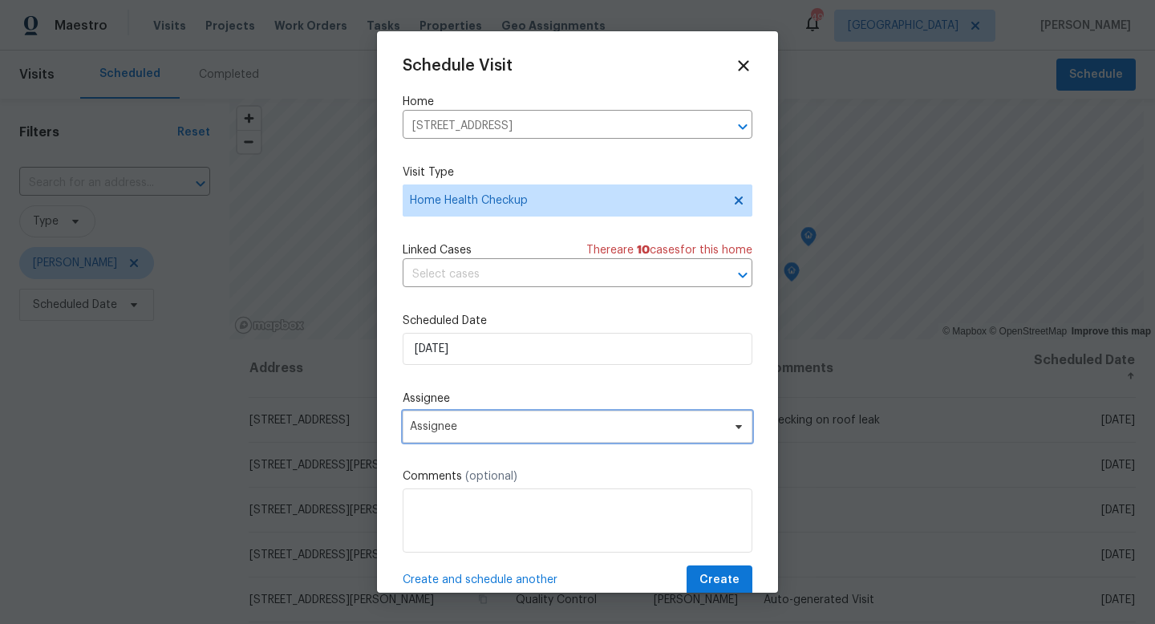
click at [618, 425] on span "Assignee" at bounding box center [567, 426] width 315 height 13
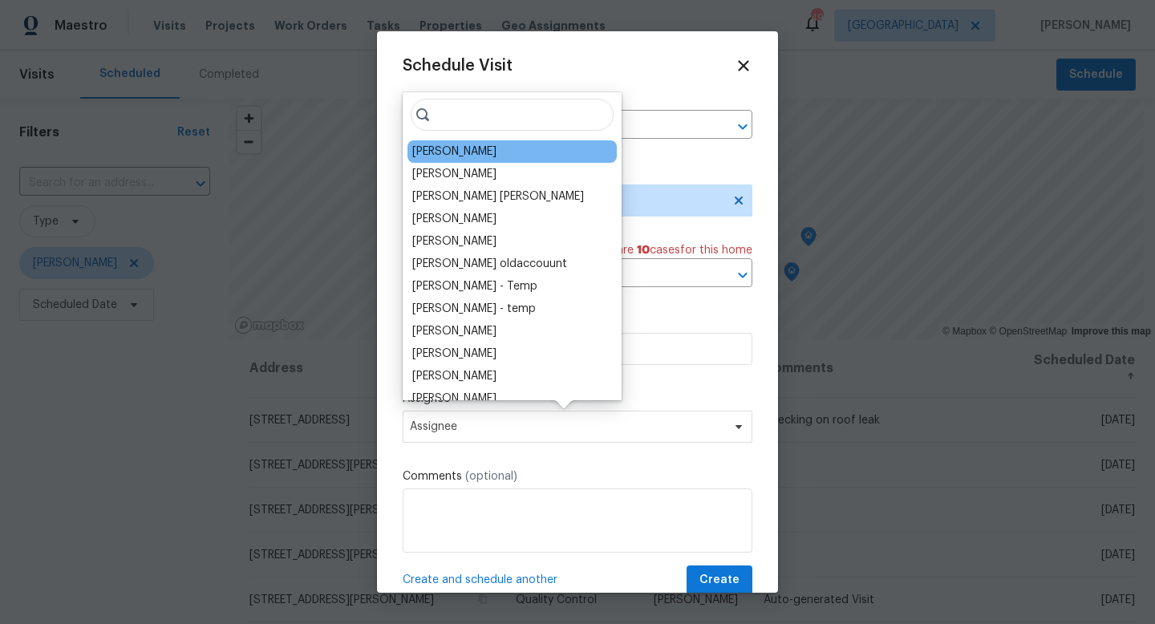
click at [443, 155] on div "[PERSON_NAME]" at bounding box center [454, 152] width 84 height 16
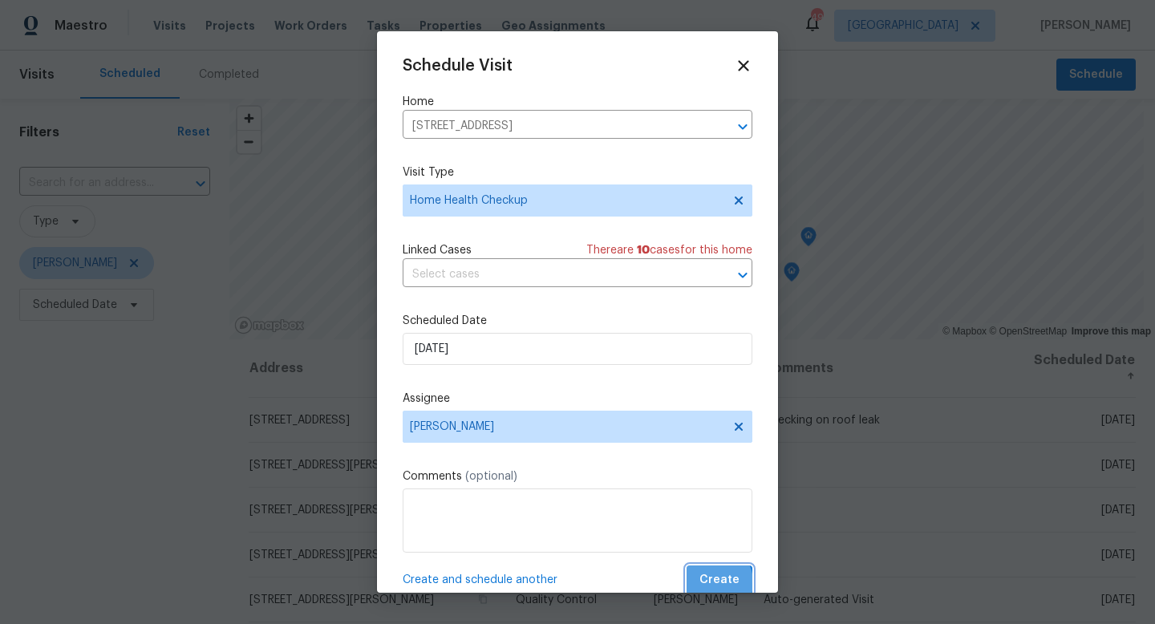
click at [715, 583] on span "Create" at bounding box center [720, 580] width 40 height 20
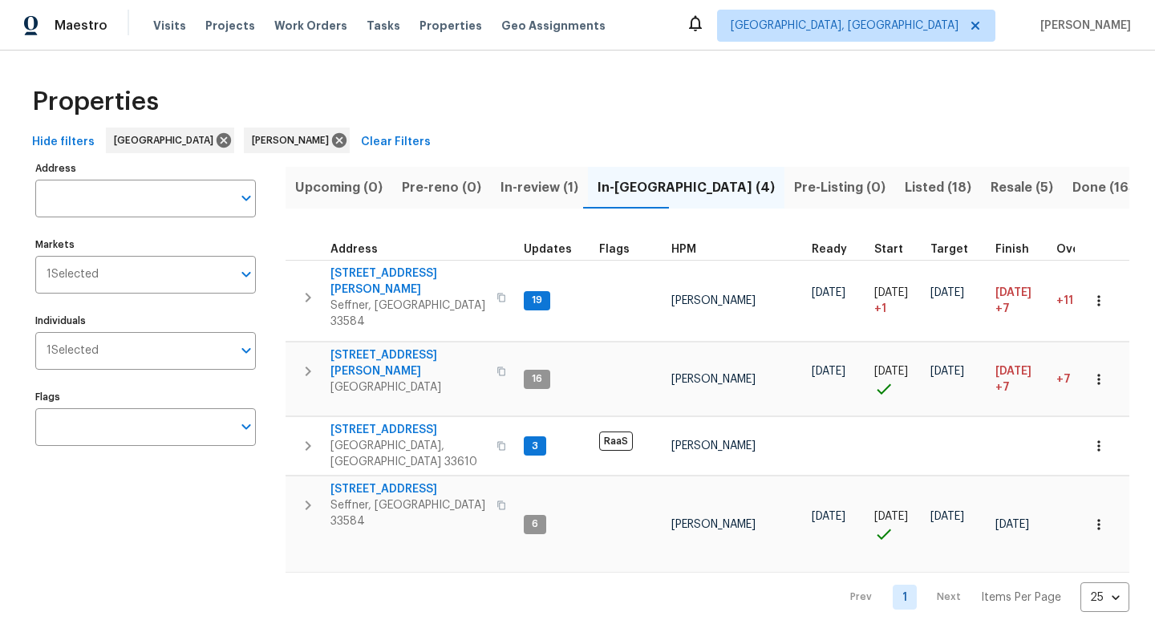
click at [905, 194] on span "Listed (18)" at bounding box center [938, 188] width 67 height 22
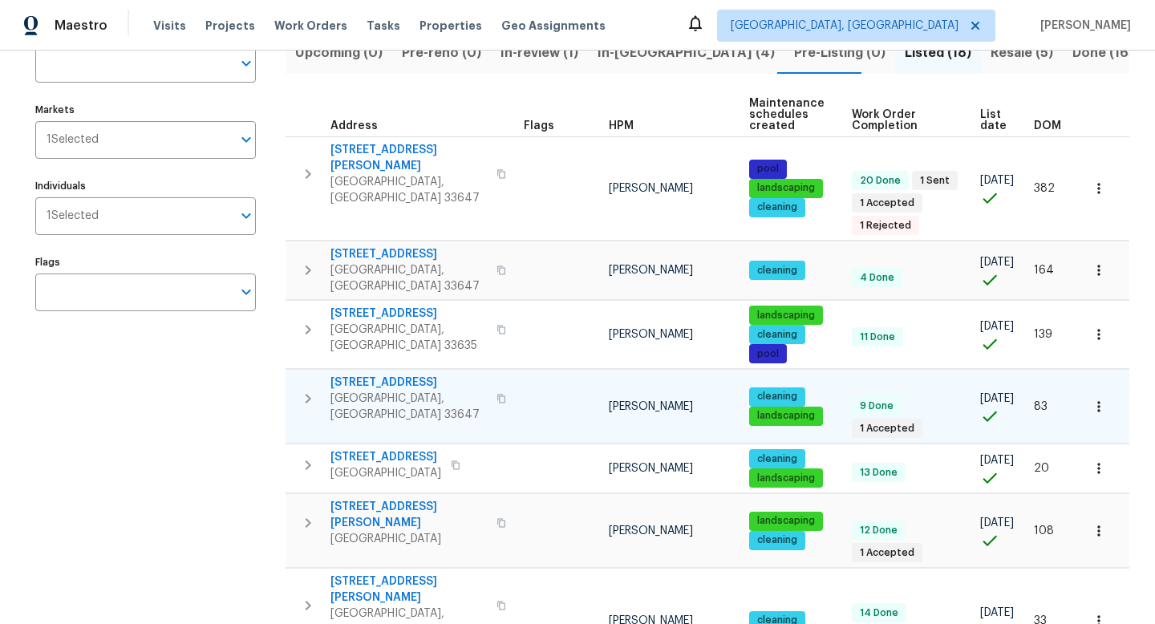
scroll to position [140, 0]
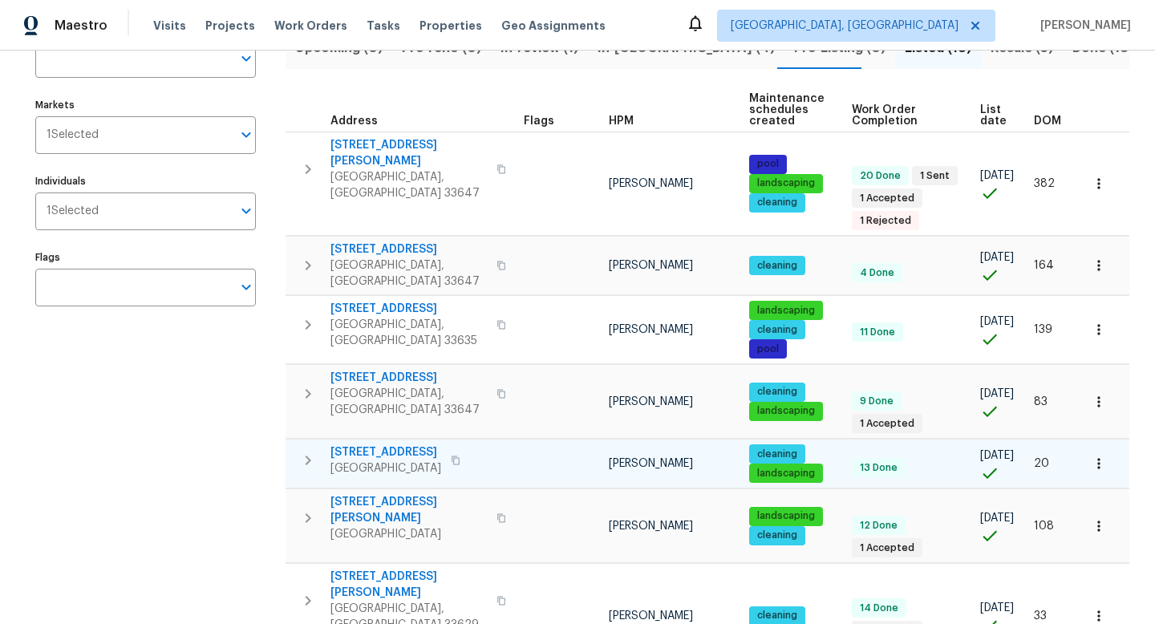
click at [394, 445] on span "[STREET_ADDRESS]" at bounding box center [386, 453] width 111 height 16
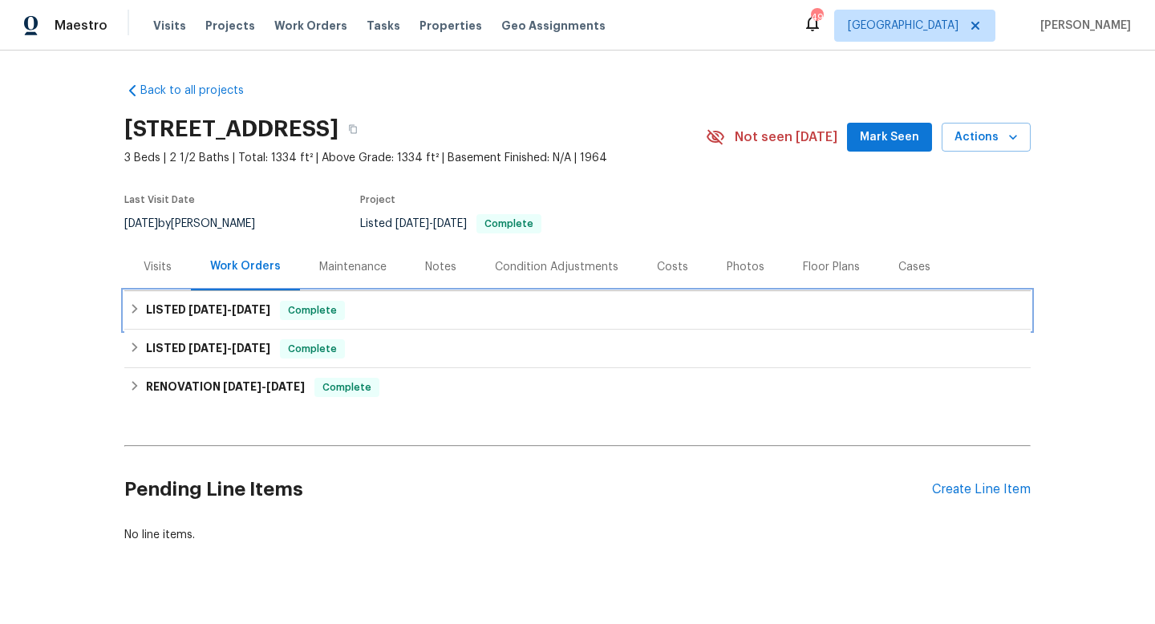
click at [416, 311] on div "LISTED [DATE] - [DATE] Complete" at bounding box center [577, 310] width 897 height 19
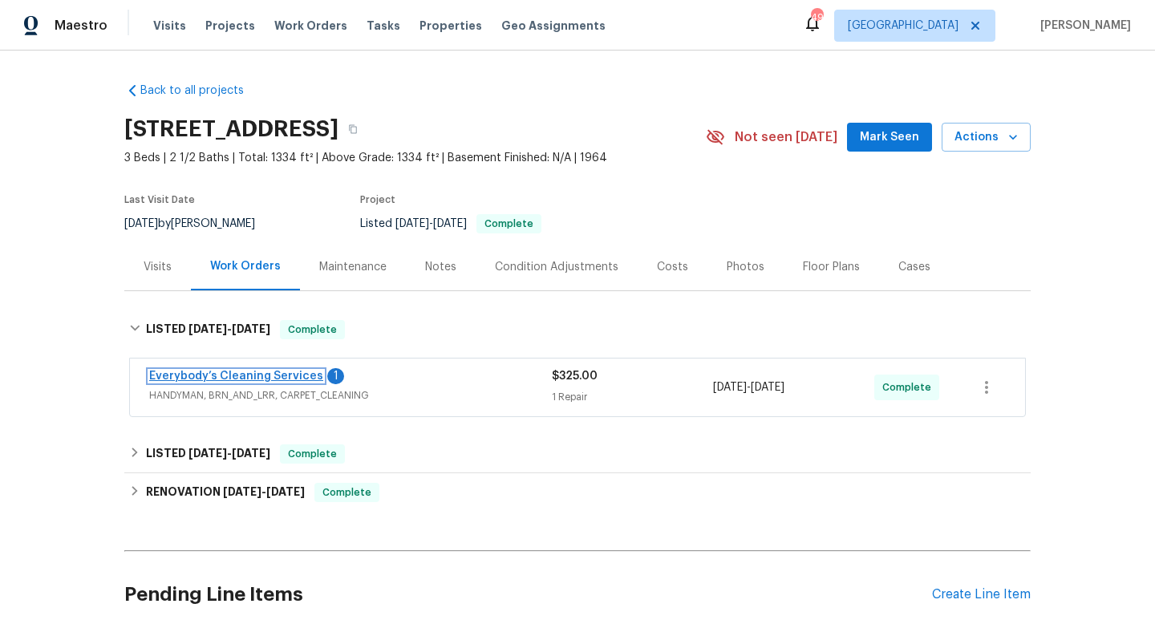
click at [261, 376] on link "Everybody’s Cleaning Services" at bounding box center [236, 376] width 174 height 11
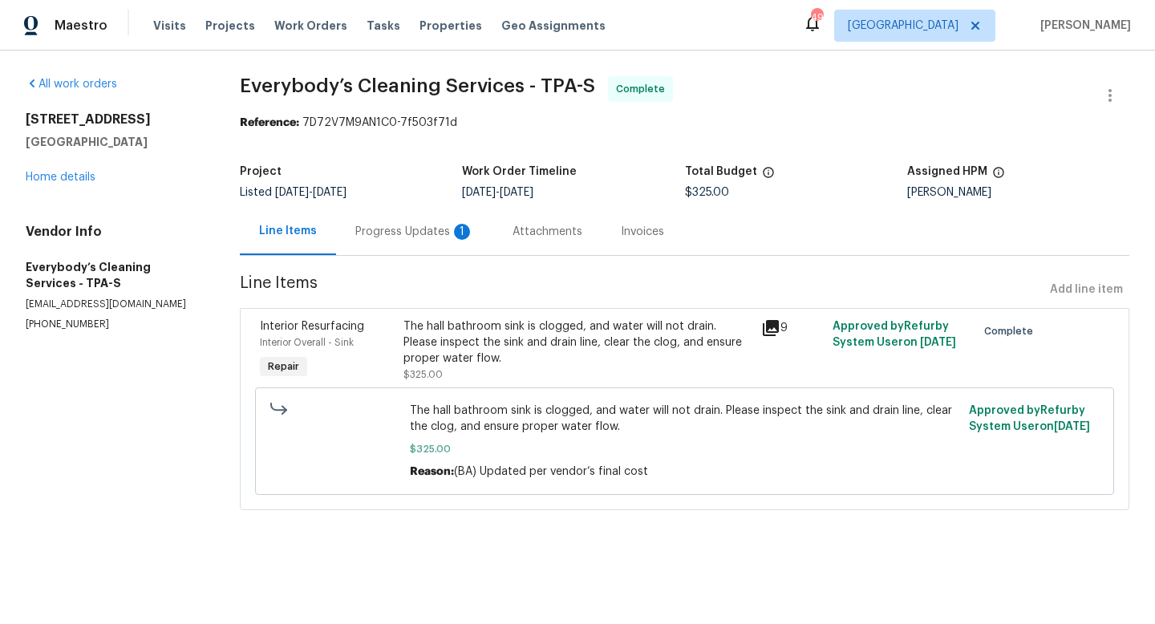
click at [428, 230] on div "Progress Updates 1" at bounding box center [414, 232] width 119 height 16
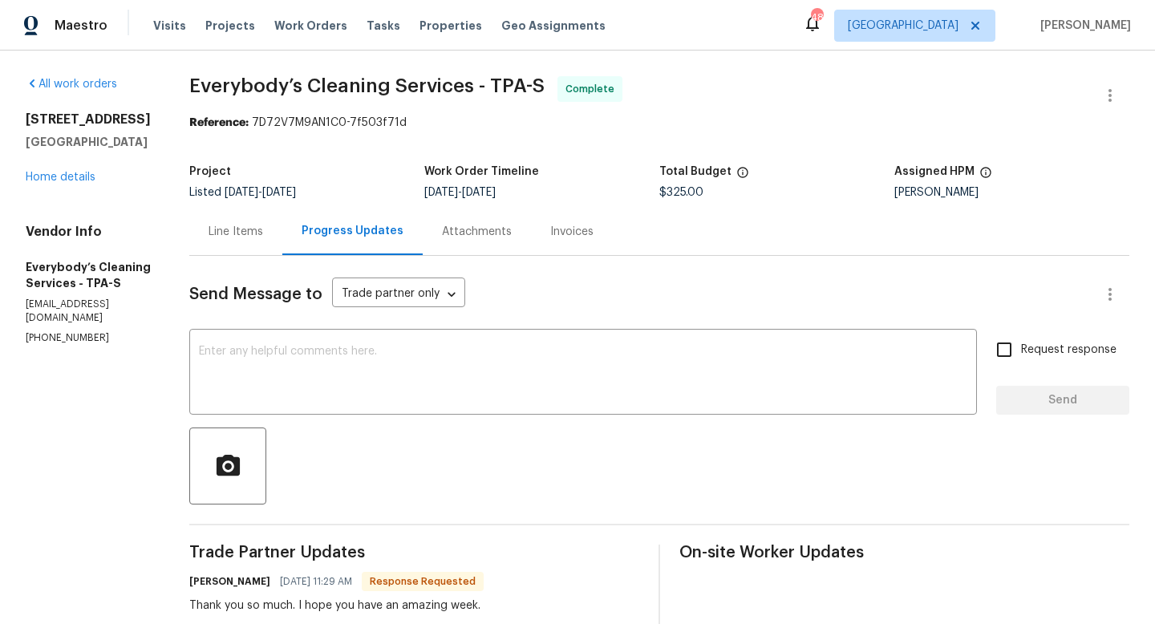
click at [263, 230] on div "Line Items" at bounding box center [236, 232] width 55 height 16
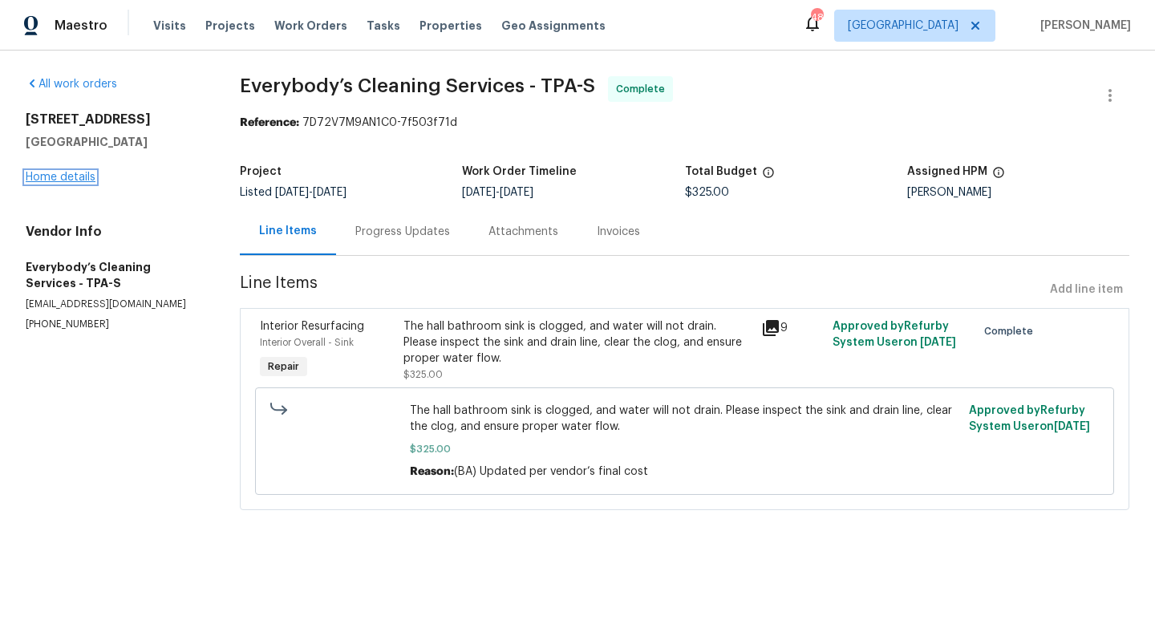
click at [76, 172] on link "Home details" at bounding box center [61, 177] width 70 height 11
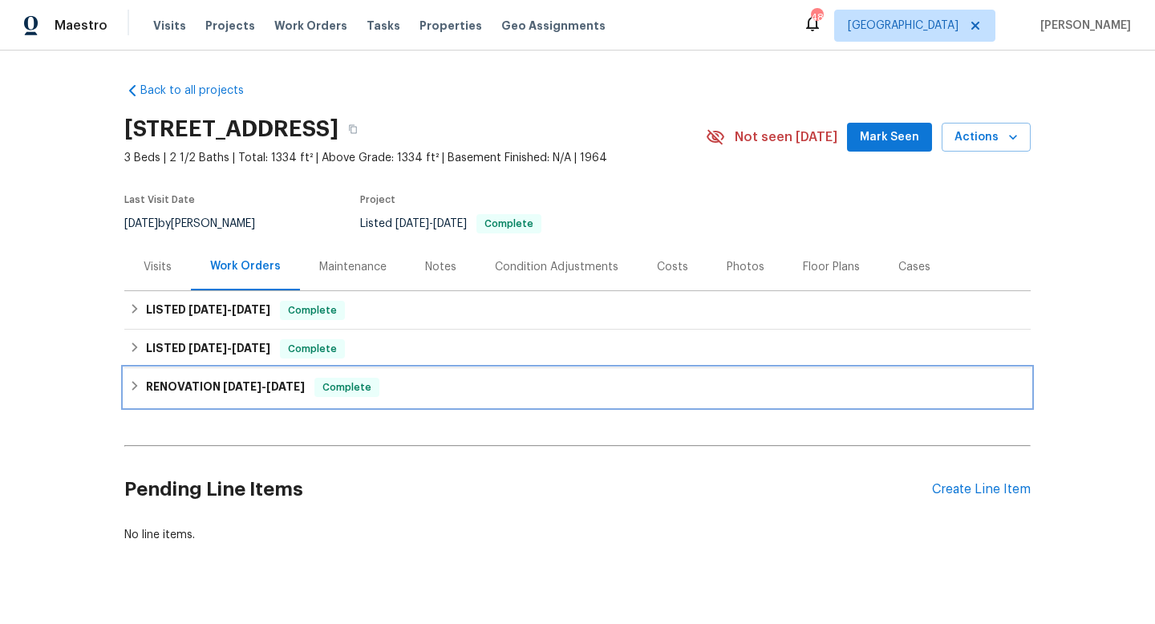
click at [197, 384] on h6 "RENOVATION [DATE] - [DATE]" at bounding box center [225, 387] width 159 height 19
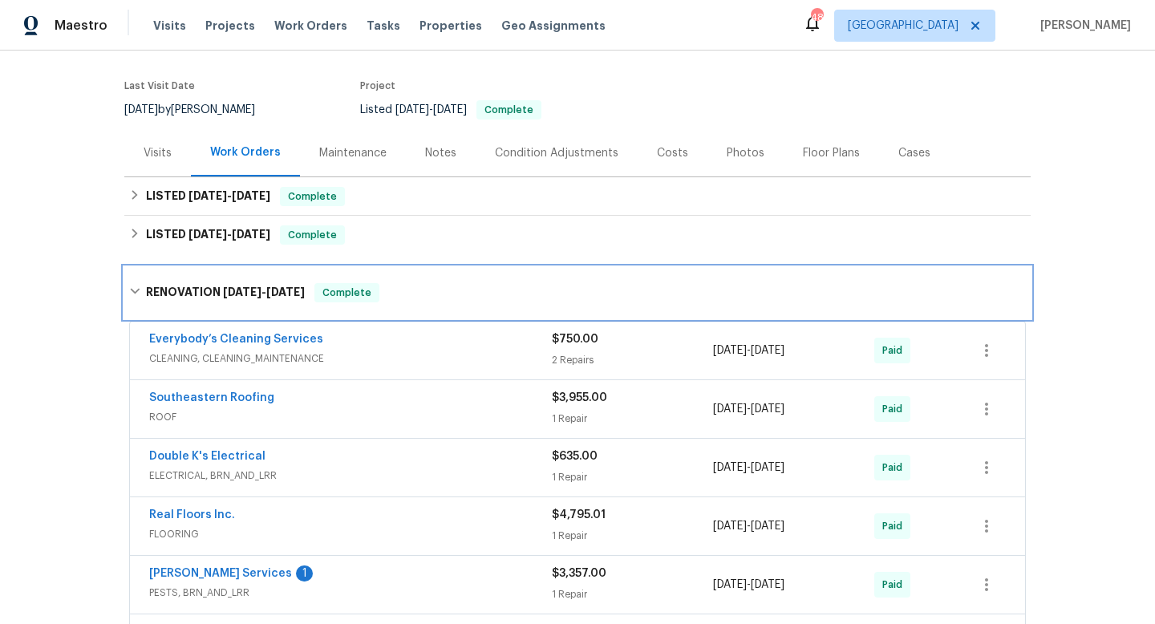
scroll to position [115, 0]
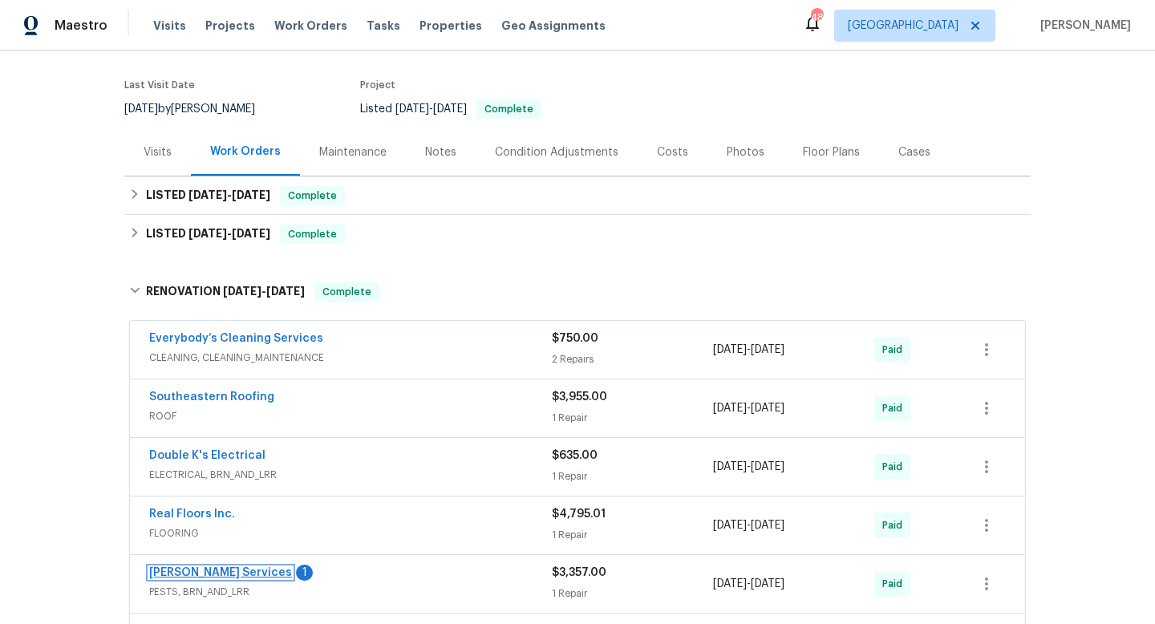
click at [207, 572] on link "[PERSON_NAME] Services" at bounding box center [220, 572] width 143 height 11
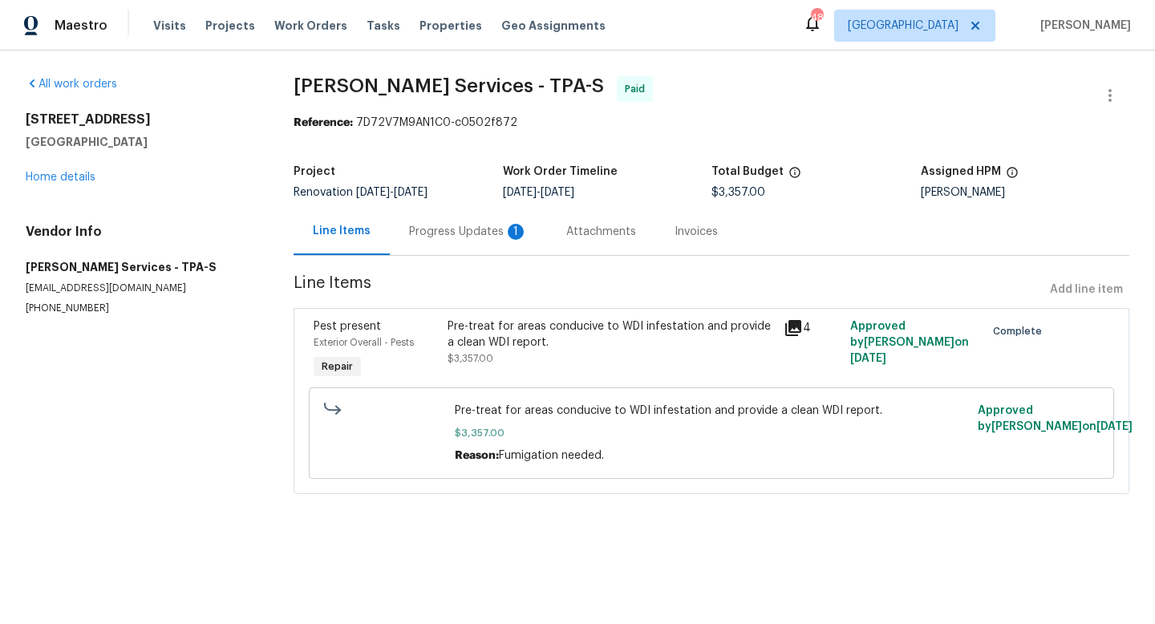
click at [428, 237] on div "Progress Updates 1" at bounding box center [468, 232] width 119 height 16
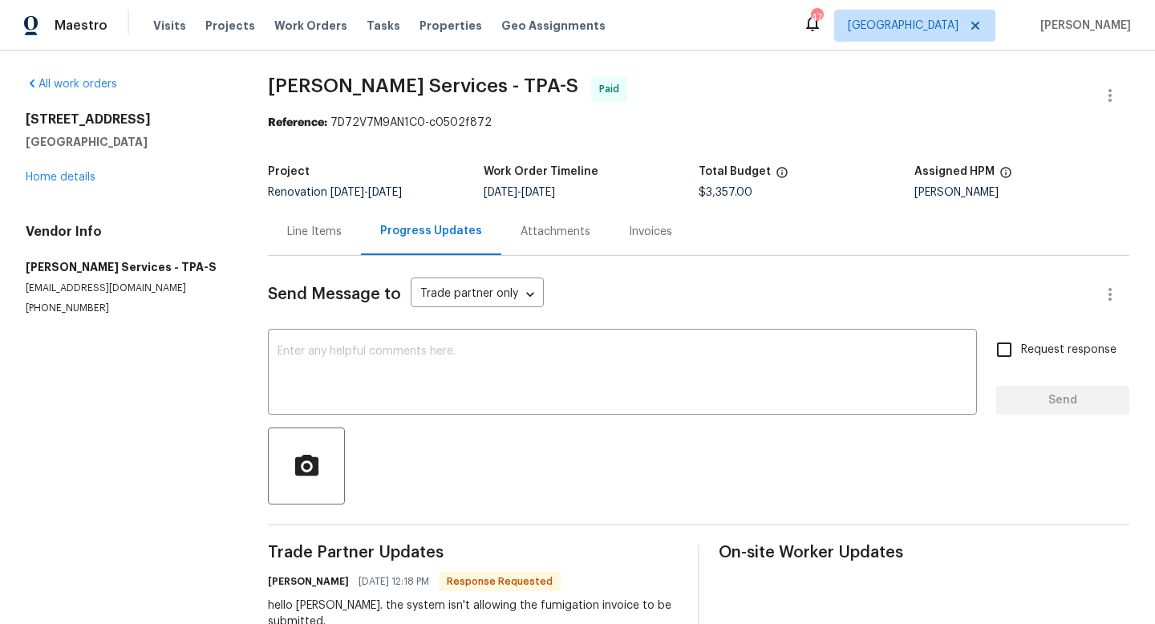
click at [96, 181] on div "[STREET_ADDRESS][PERSON_NAME] Home details" at bounding box center [128, 149] width 204 height 74
click at [87, 178] on link "Home details" at bounding box center [61, 177] width 70 height 11
